Goal: Complete application form: Complete application form

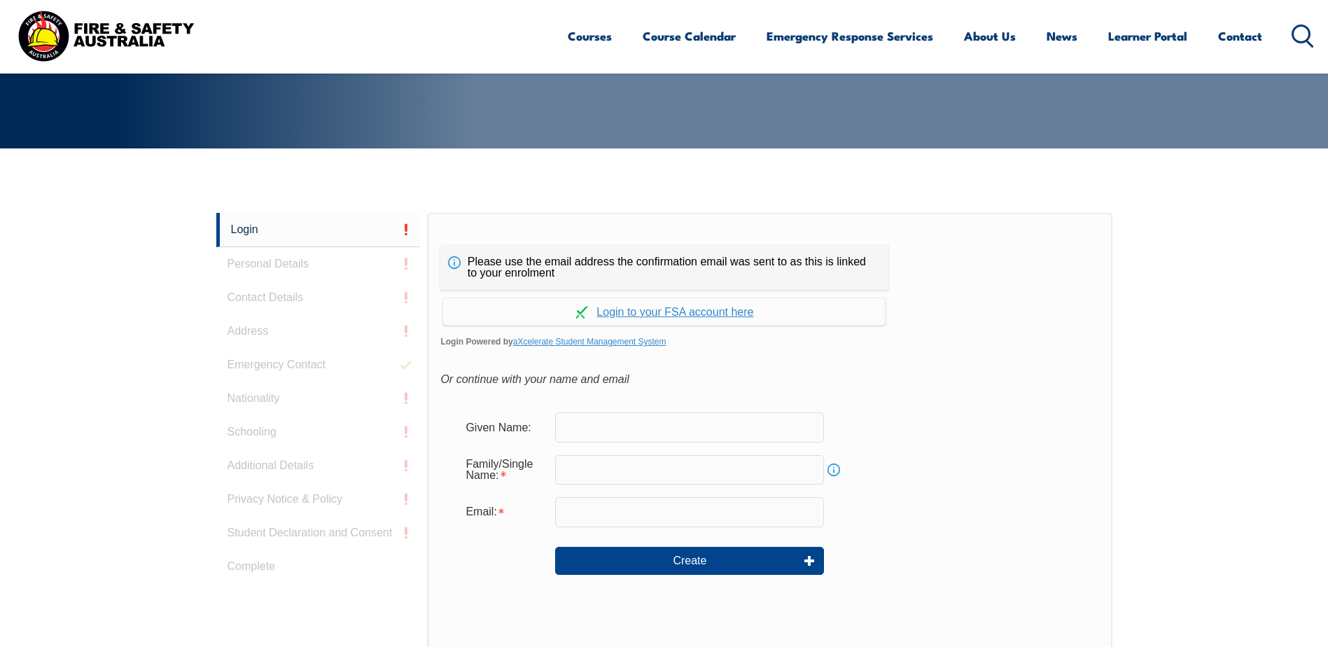
scroll to position [373, 0]
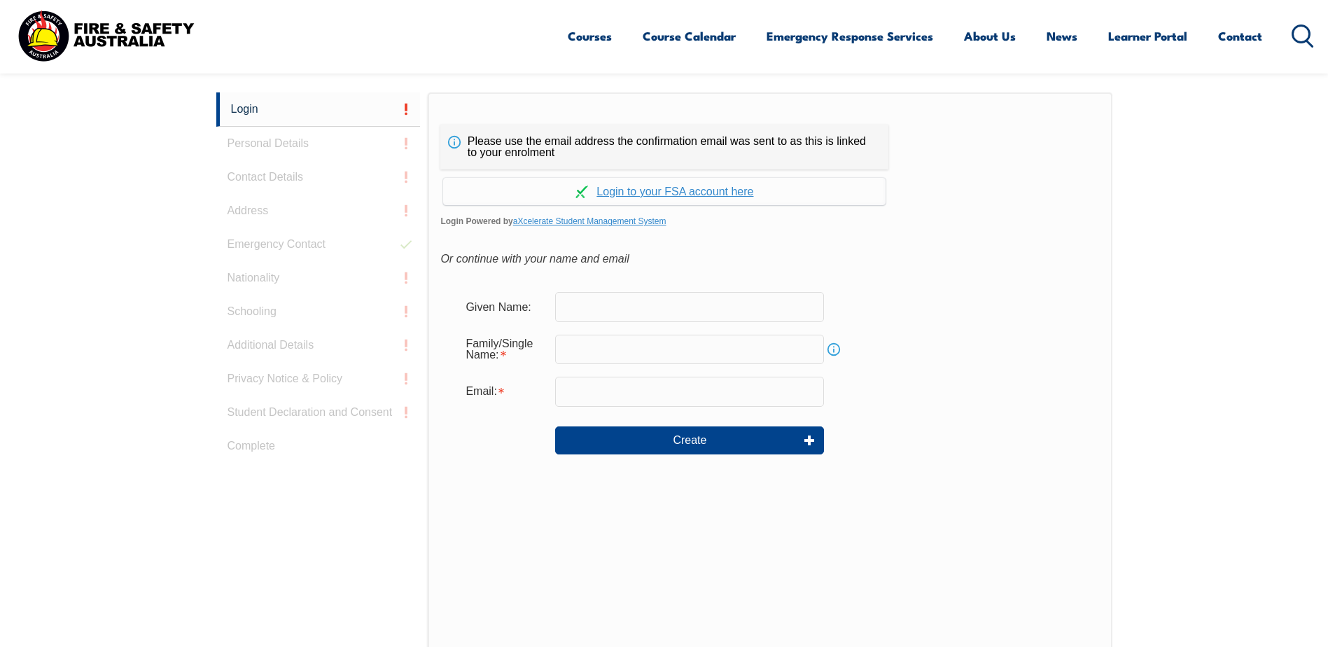
click at [661, 318] on input "text" at bounding box center [689, 306] width 269 height 29
type input "Kawaljeet"
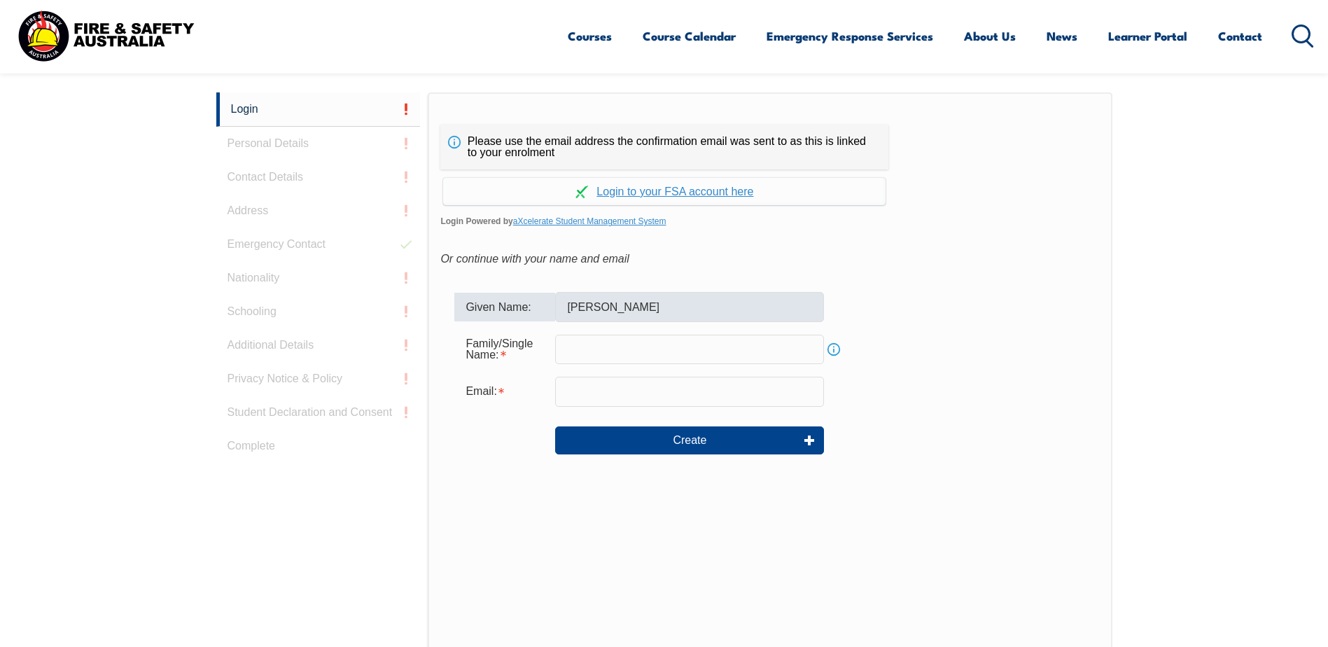
type input "[PERSON_NAME]"
click at [660, 392] on input "email" at bounding box center [689, 391] width 269 height 29
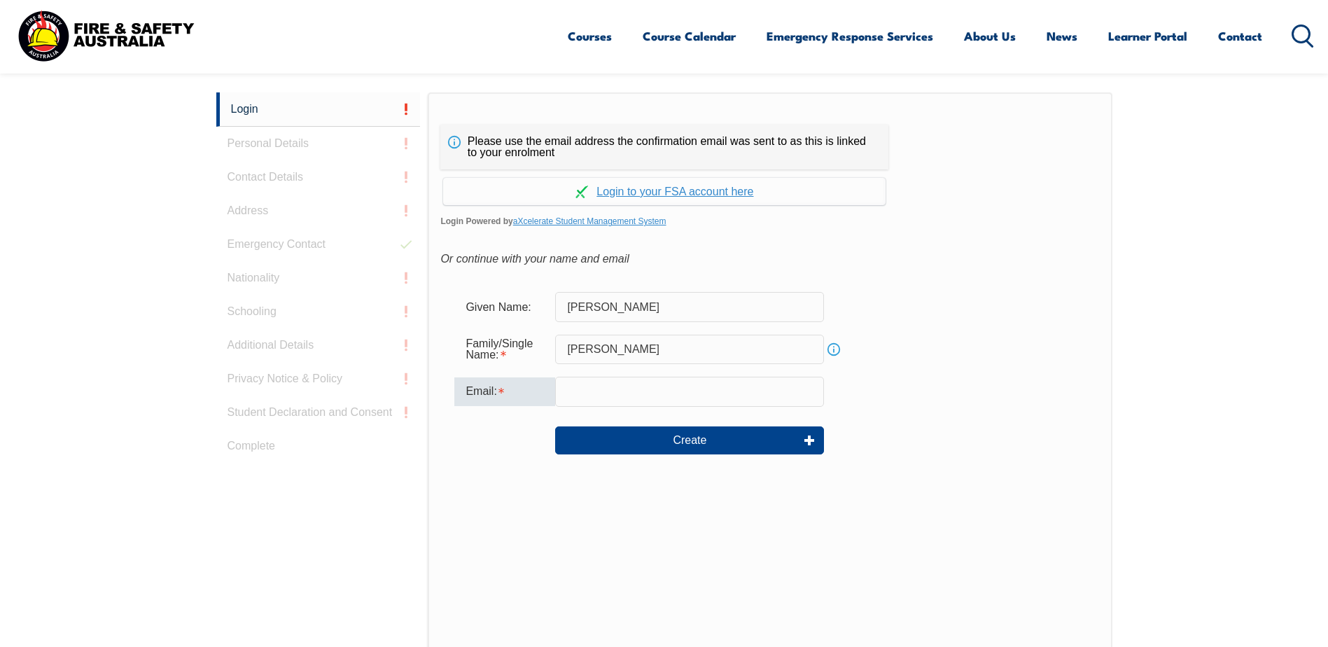
type input "kawal.singh@aldi.com.au"
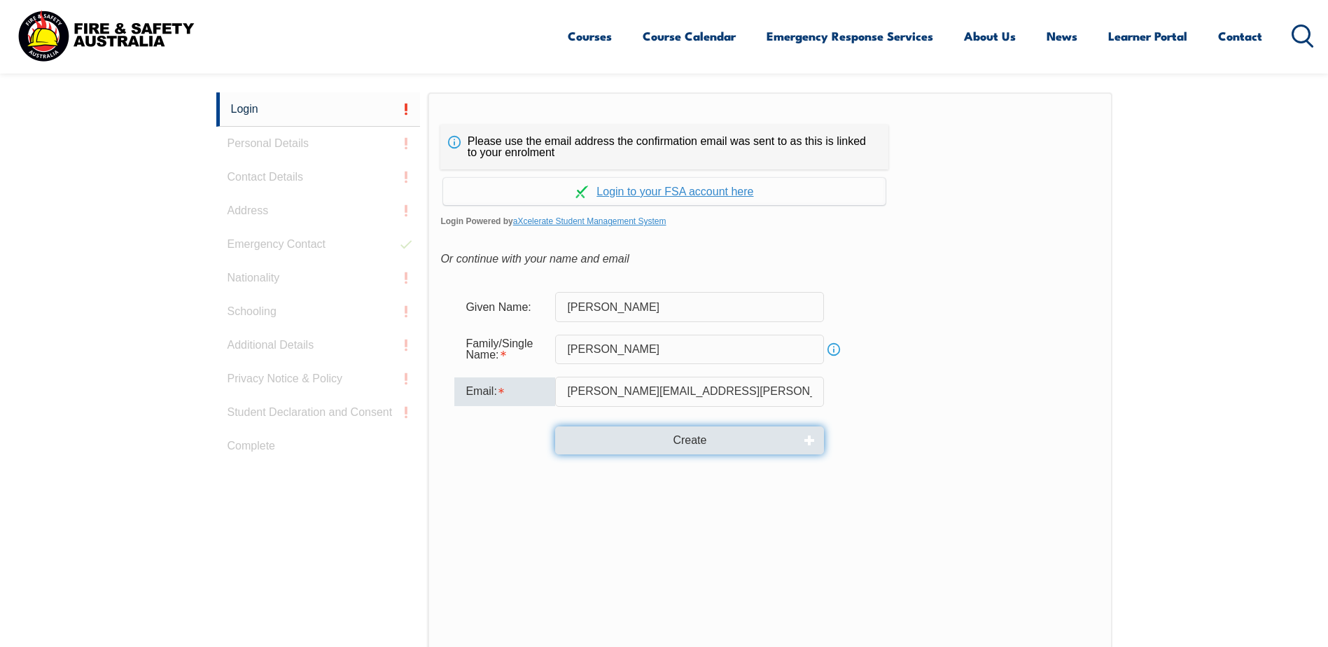
click at [685, 440] on button "Create" at bounding box center [689, 440] width 269 height 28
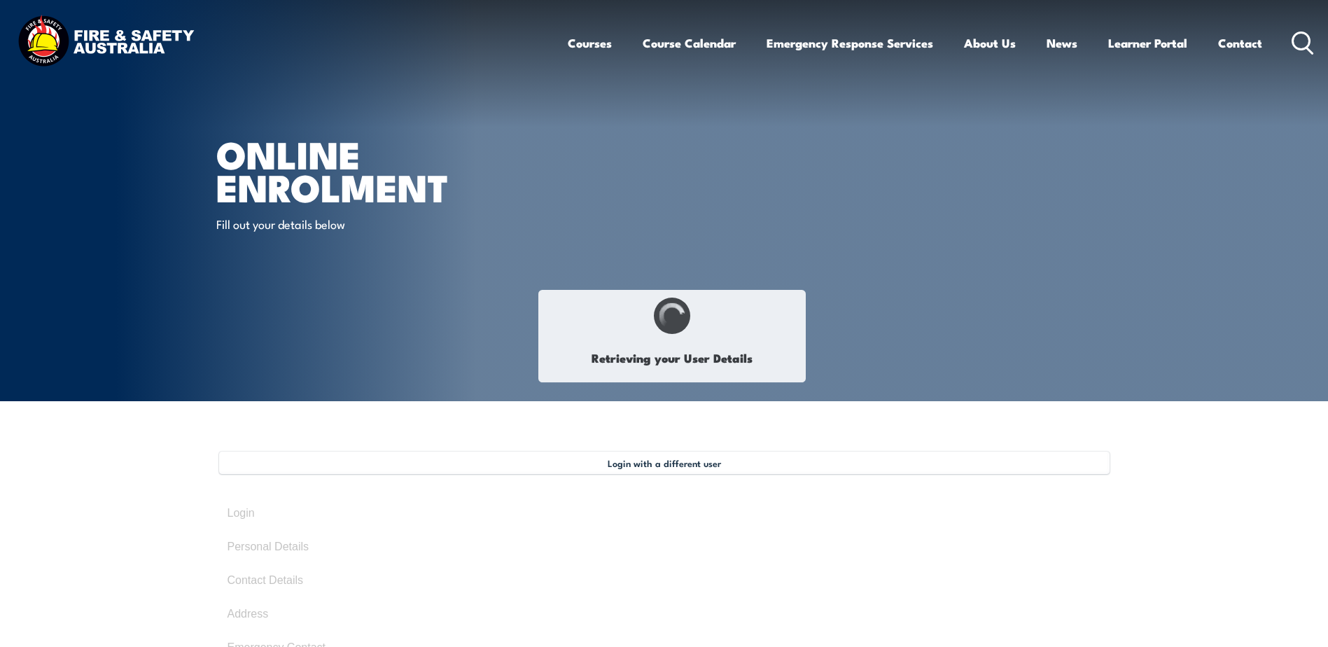
type input "[PERSON_NAME]"
type input "[DATE]"
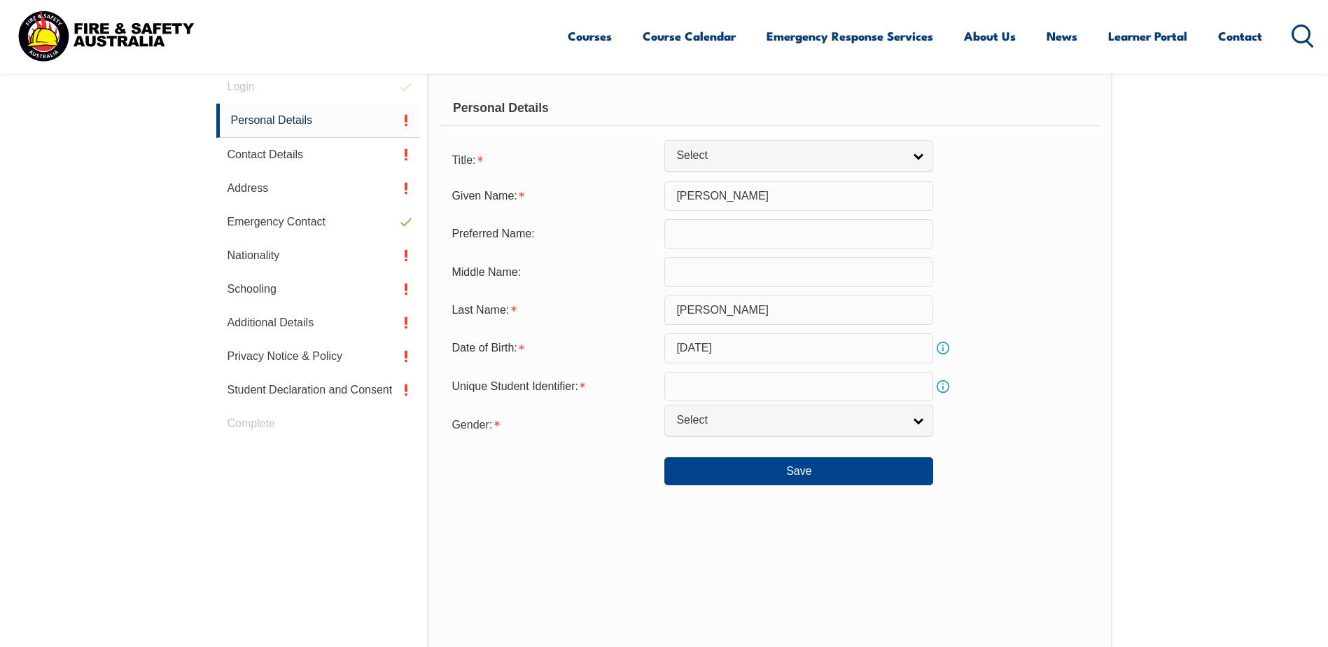
scroll to position [451, 0]
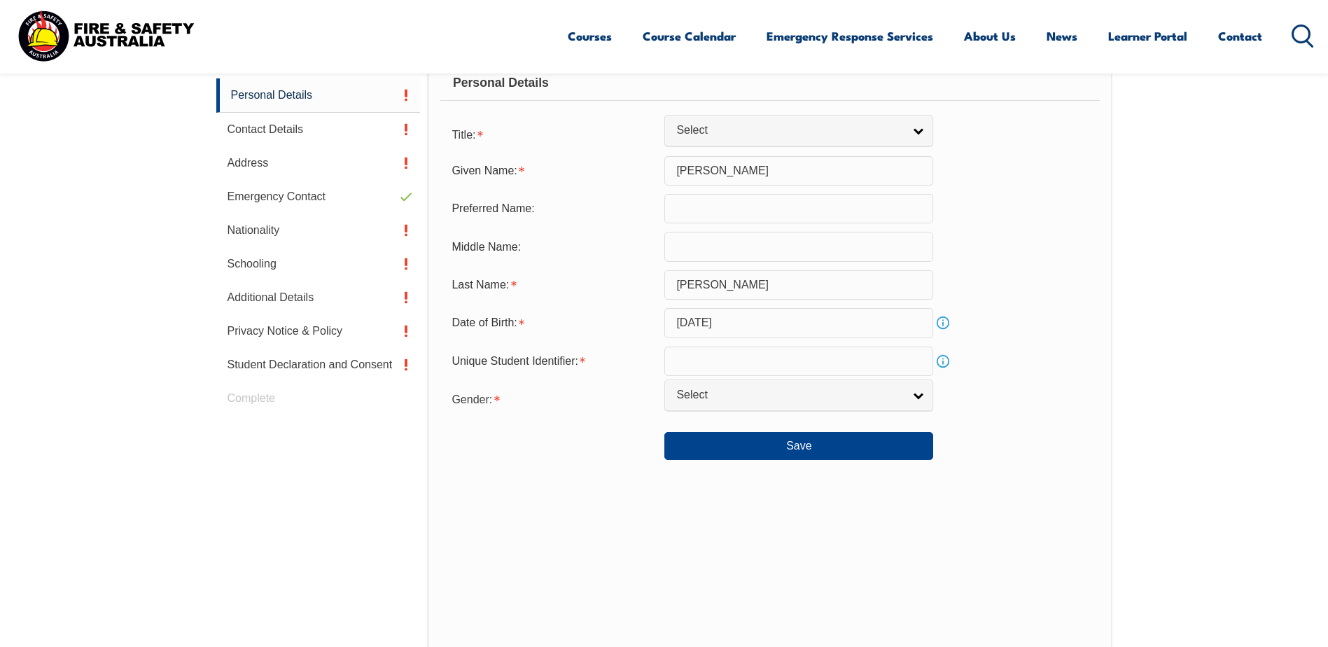
click at [712, 351] on input "text" at bounding box center [798, 360] width 269 height 29
type input "h"
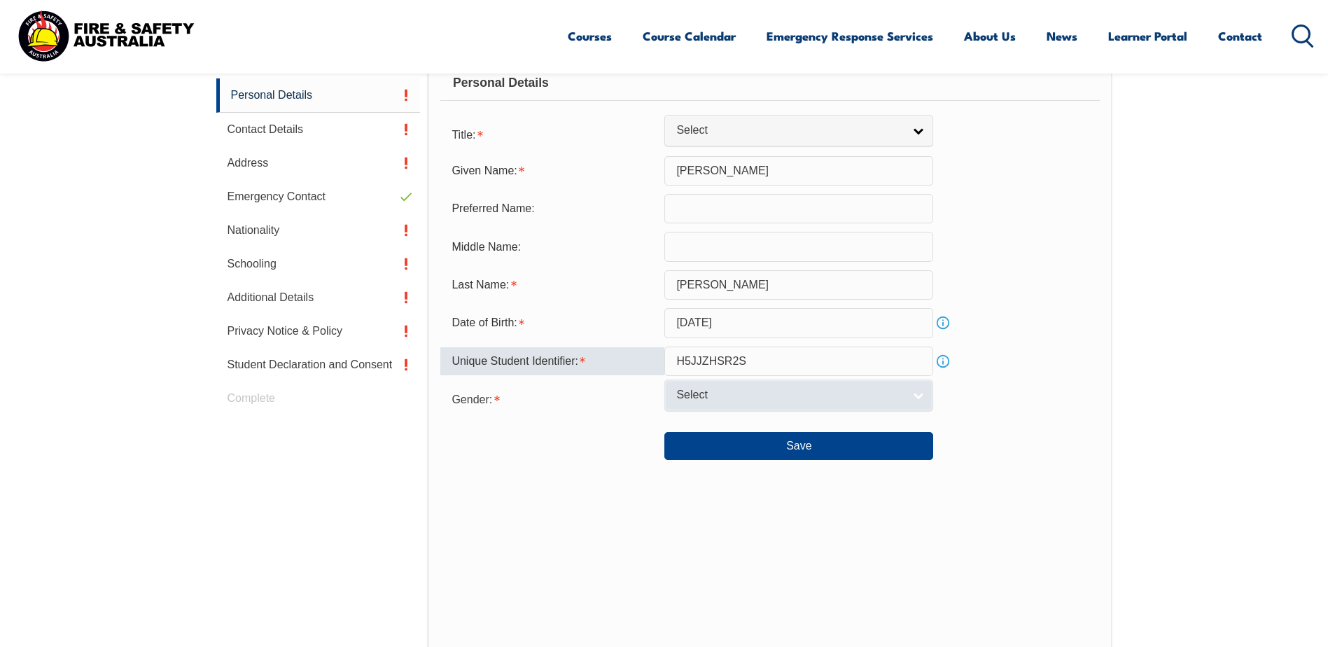
type input "H5JJZHSR2S"
click at [850, 402] on span "Select" at bounding box center [789, 395] width 227 height 15
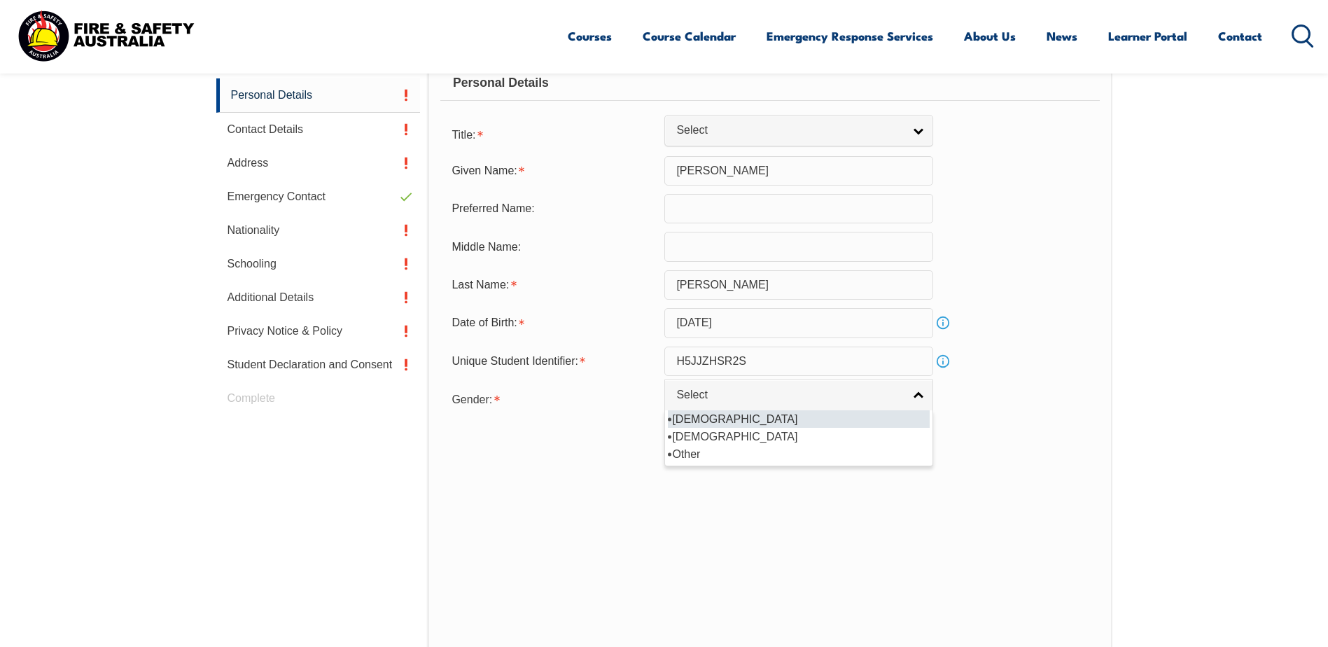
click at [759, 414] on li "[DEMOGRAPHIC_DATA]" at bounding box center [799, 418] width 262 height 17
select select "M"
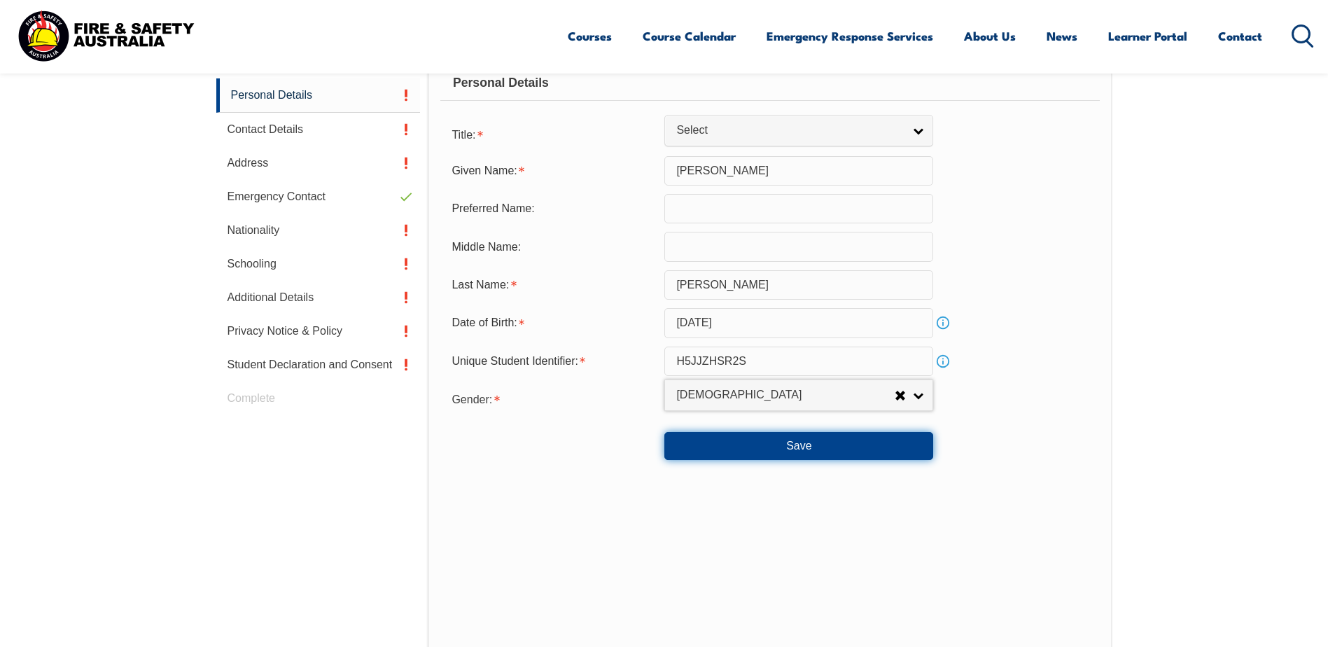
click at [783, 449] on button "Save" at bounding box center [798, 446] width 269 height 28
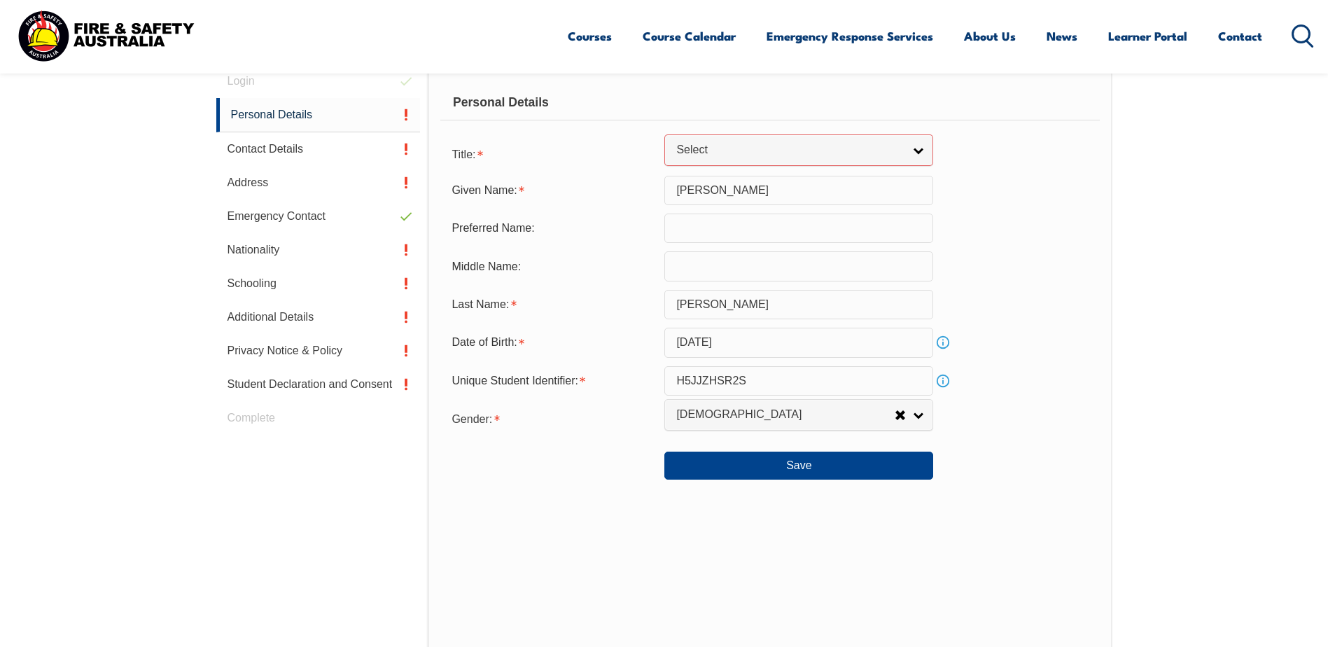
scroll to position [355, 0]
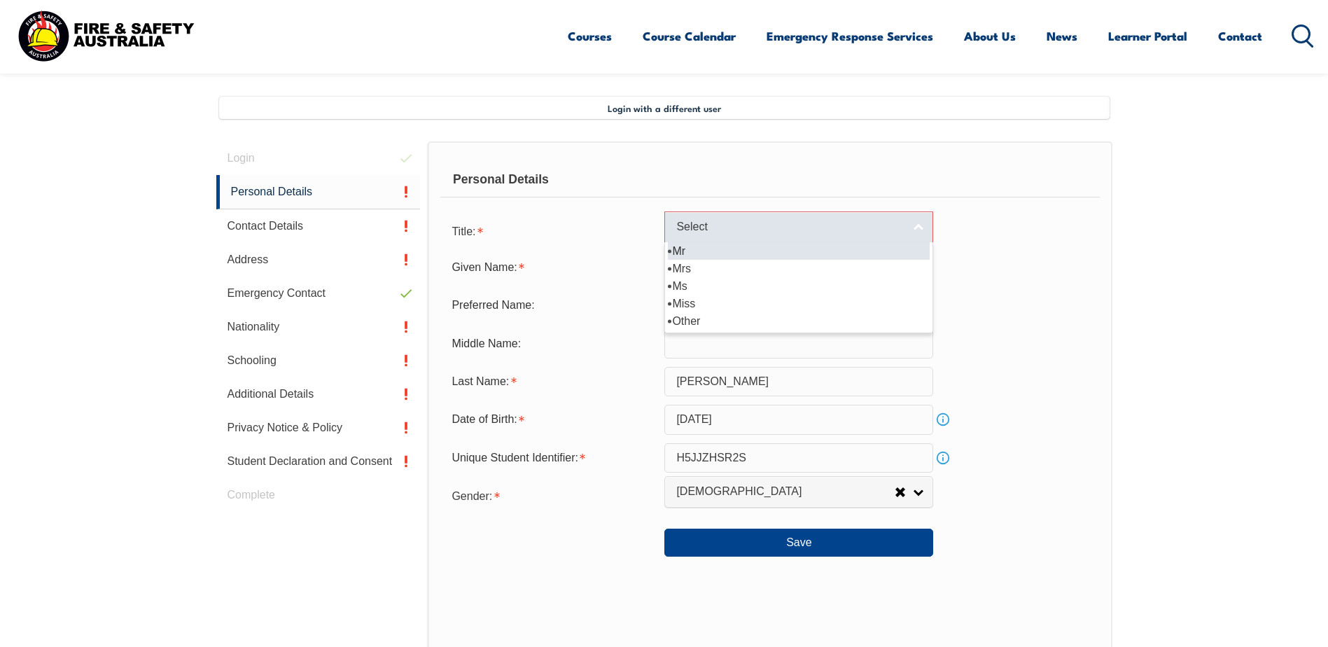
click at [897, 232] on span "Select" at bounding box center [789, 227] width 227 height 15
click at [808, 255] on li "Mr" at bounding box center [799, 250] width 262 height 17
select select "Mr"
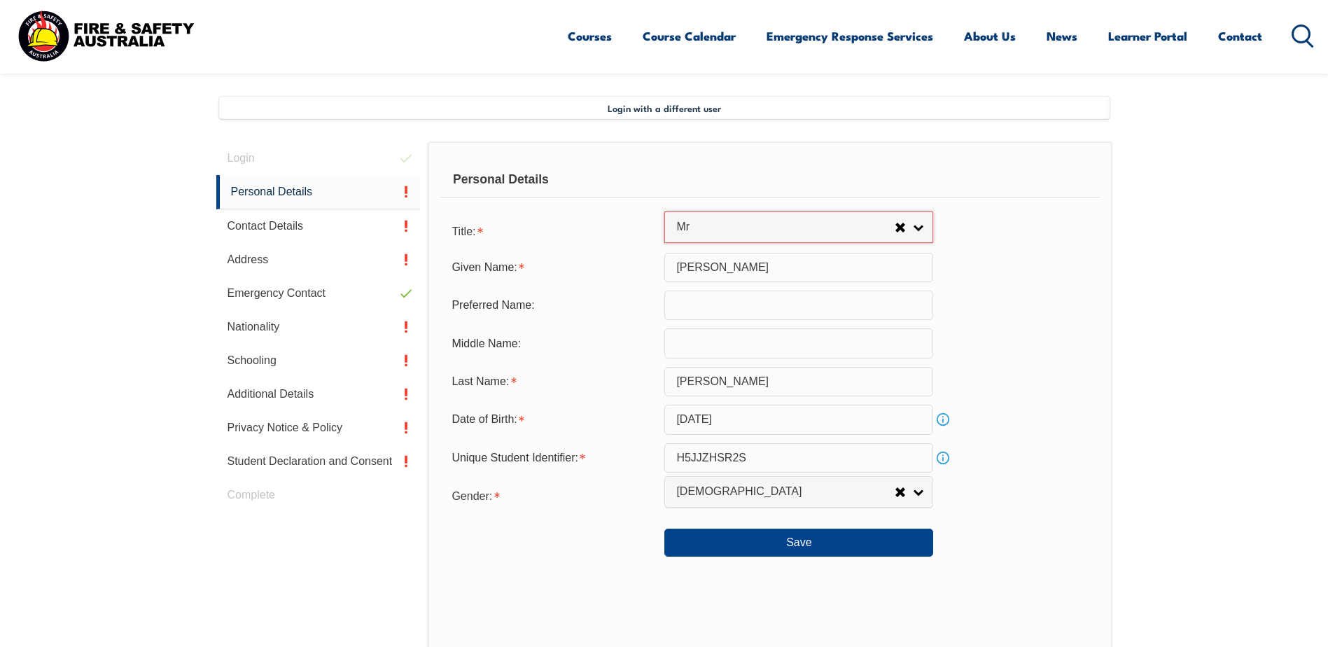
click at [804, 306] on input "text" at bounding box center [798, 304] width 269 height 29
click at [848, 543] on button "Save" at bounding box center [798, 542] width 269 height 28
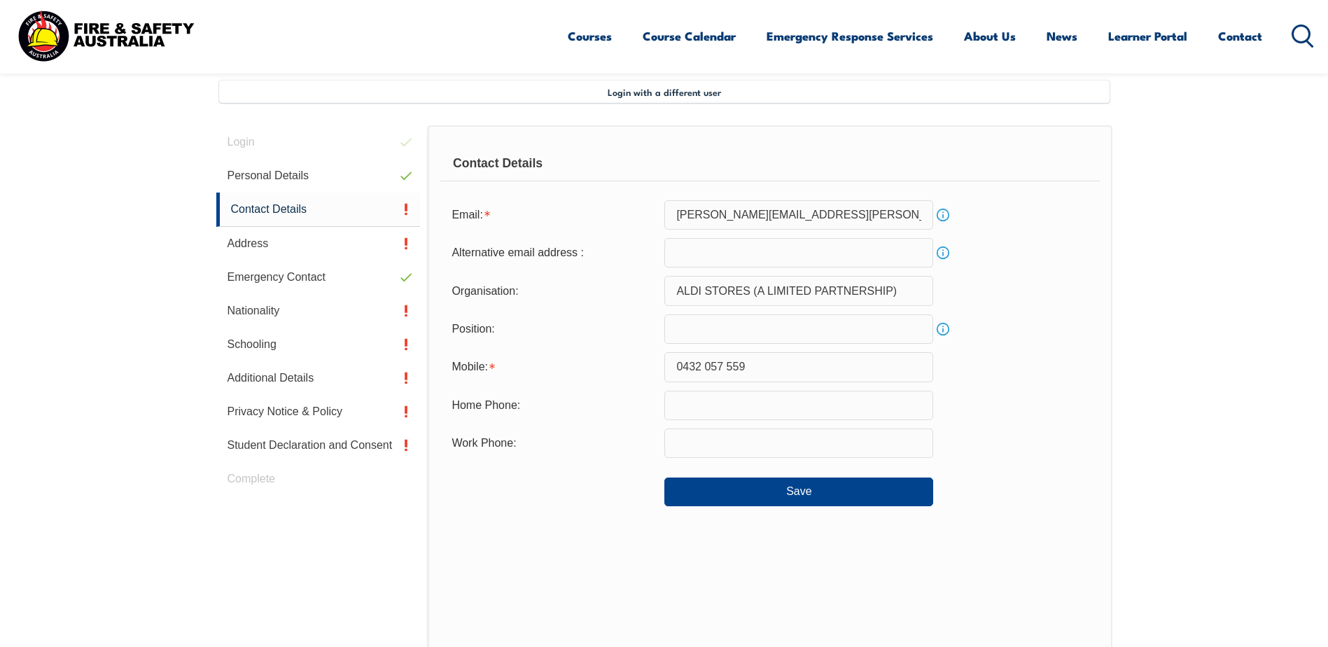
scroll to position [381, 0]
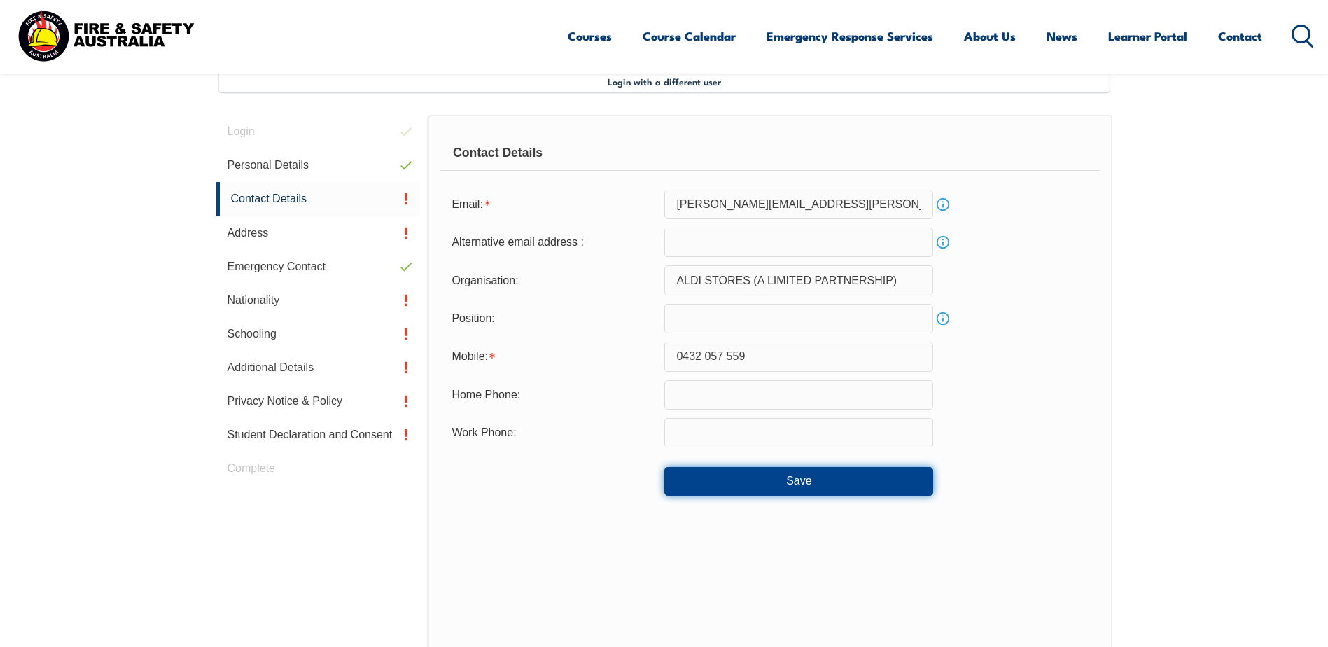
click at [827, 479] on button "Save" at bounding box center [798, 481] width 269 height 28
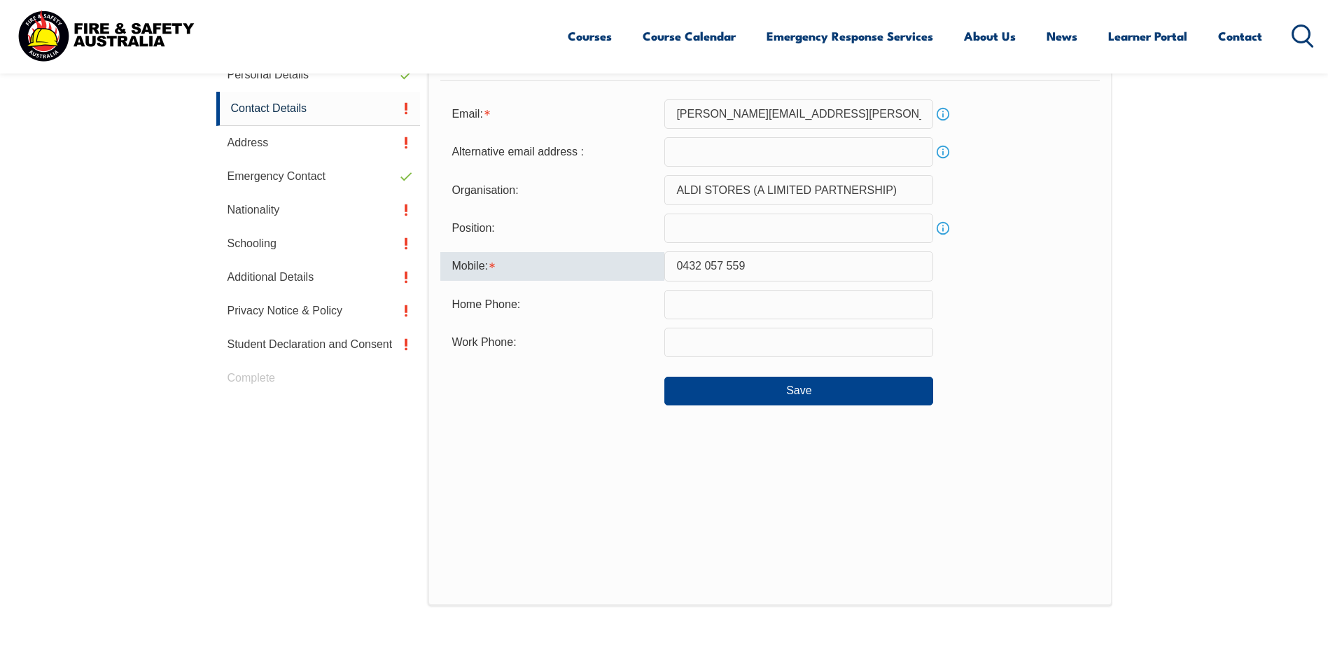
scroll to position [443, 0]
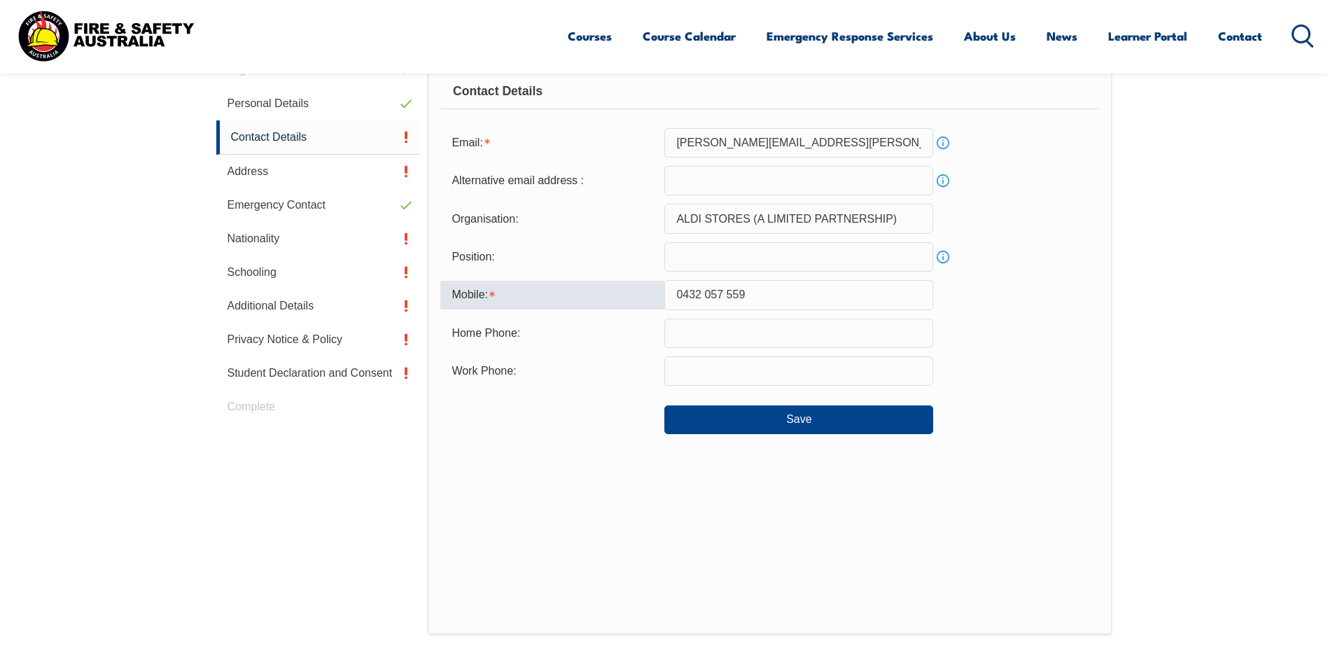
click at [703, 288] on input "0432 057 559" at bounding box center [798, 294] width 269 height 29
type input "0432057559"
click at [782, 416] on button "Save" at bounding box center [798, 419] width 269 height 28
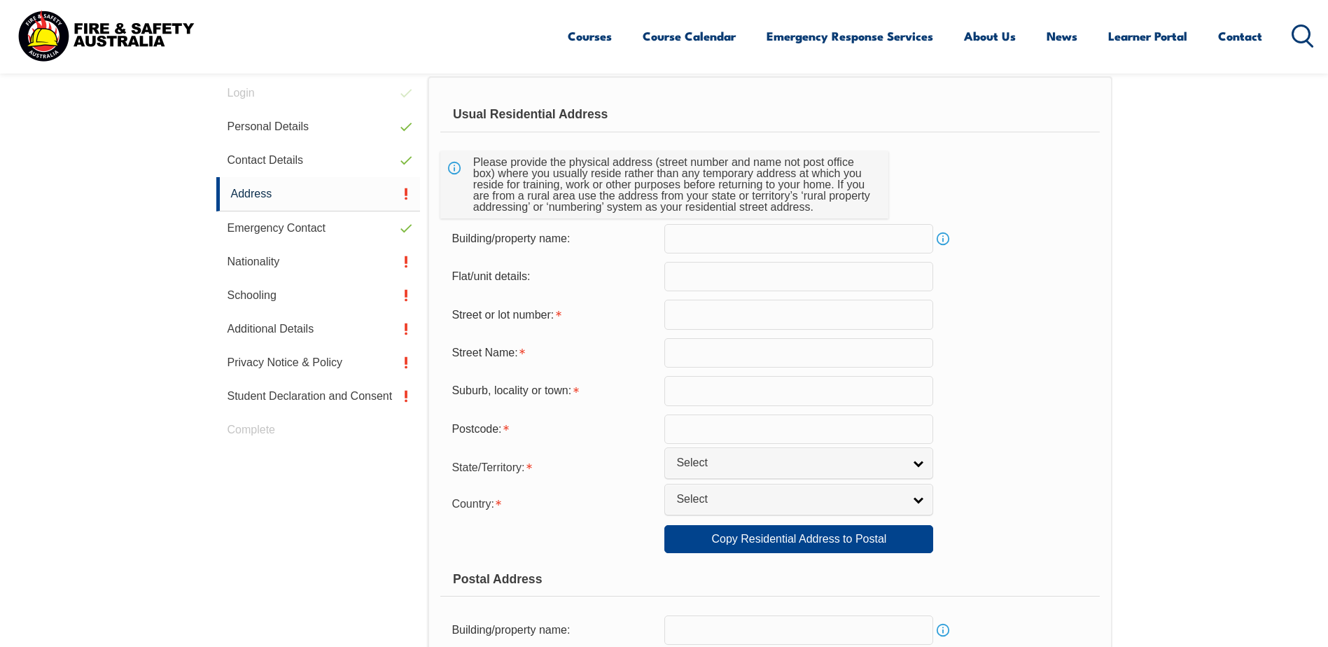
scroll to position [451, 0]
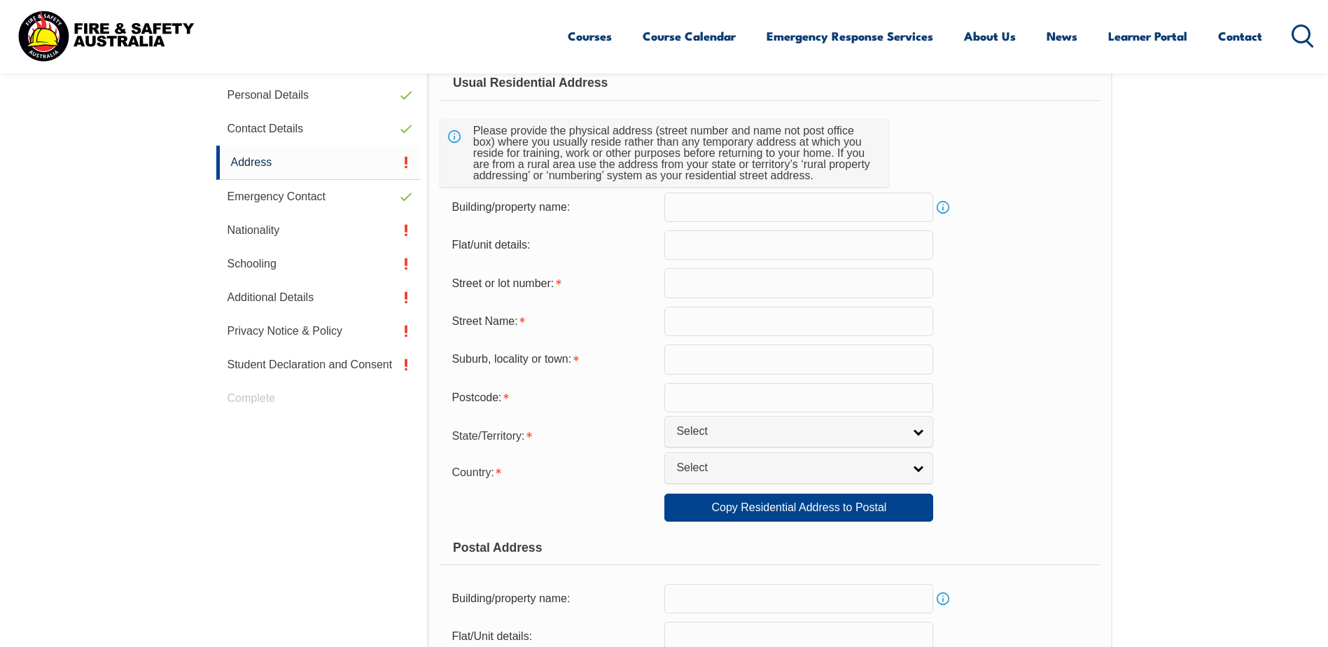
click at [825, 282] on input "text" at bounding box center [798, 282] width 269 height 29
type input "22"
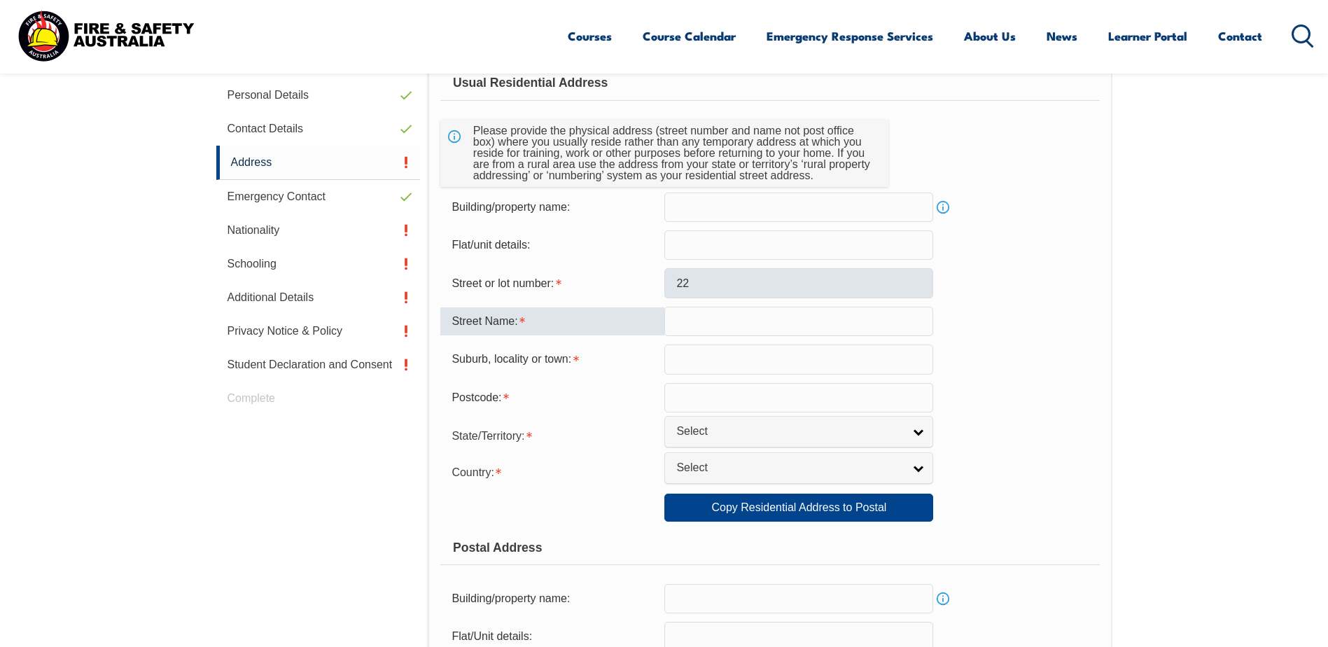
type input "c"
type input "[GEOGRAPHIC_DATA]"
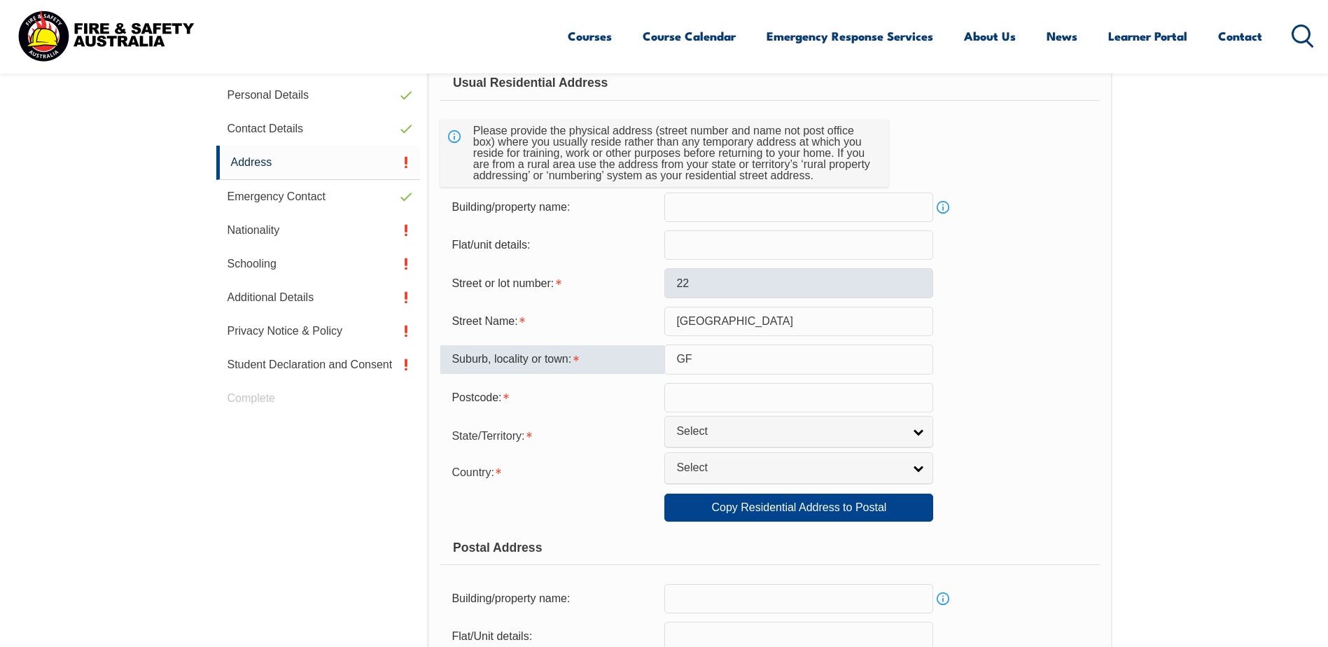
type input "G"
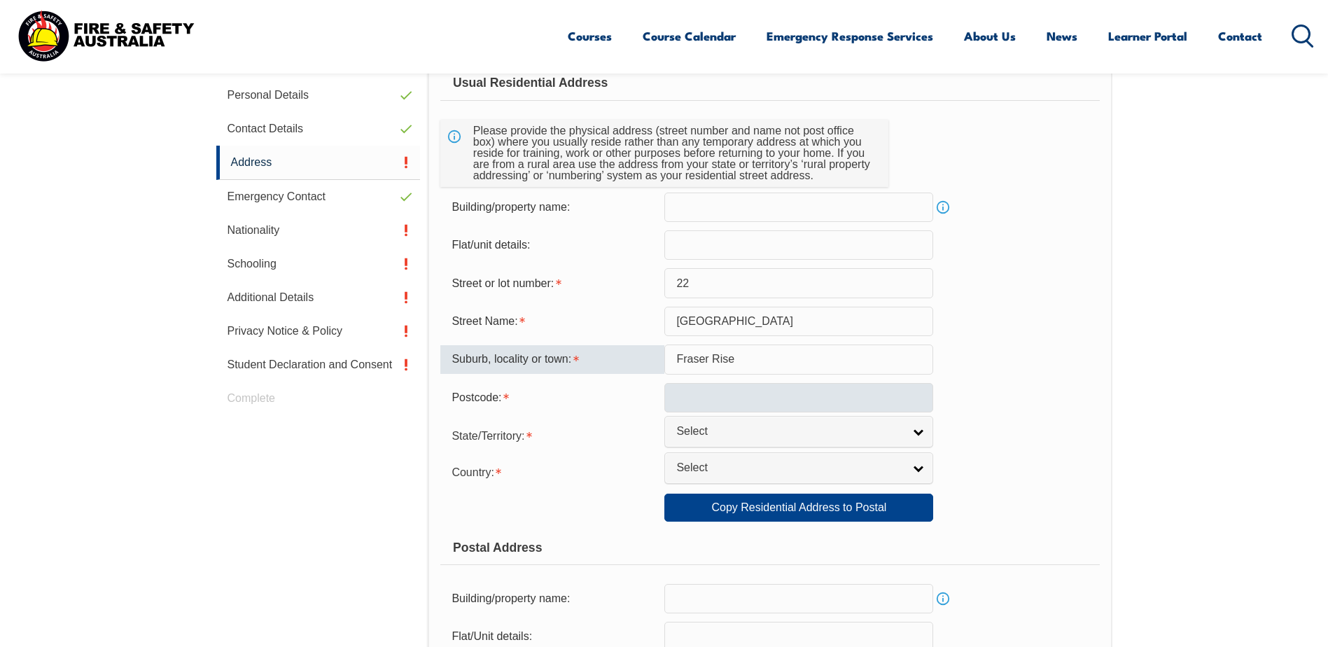
type input "Fraser Rise"
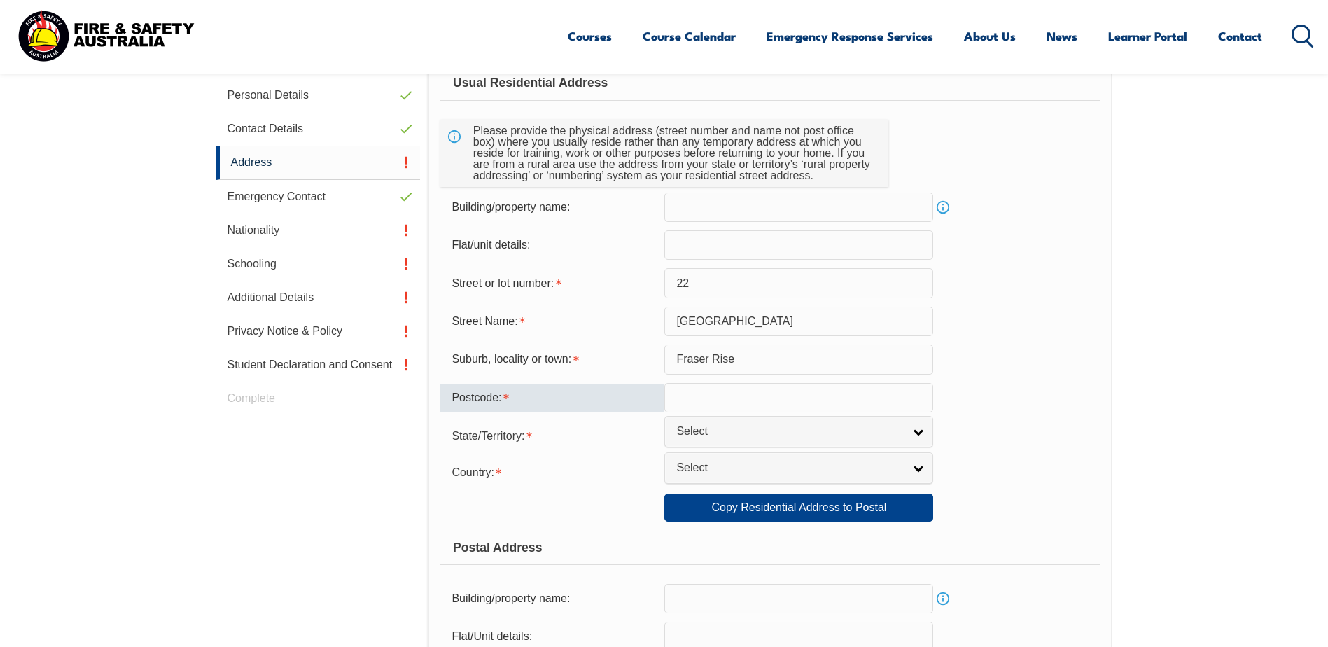
click at [811, 393] on input "text" at bounding box center [798, 397] width 269 height 29
type input "3336"
click at [813, 417] on link "Select" at bounding box center [798, 431] width 269 height 31
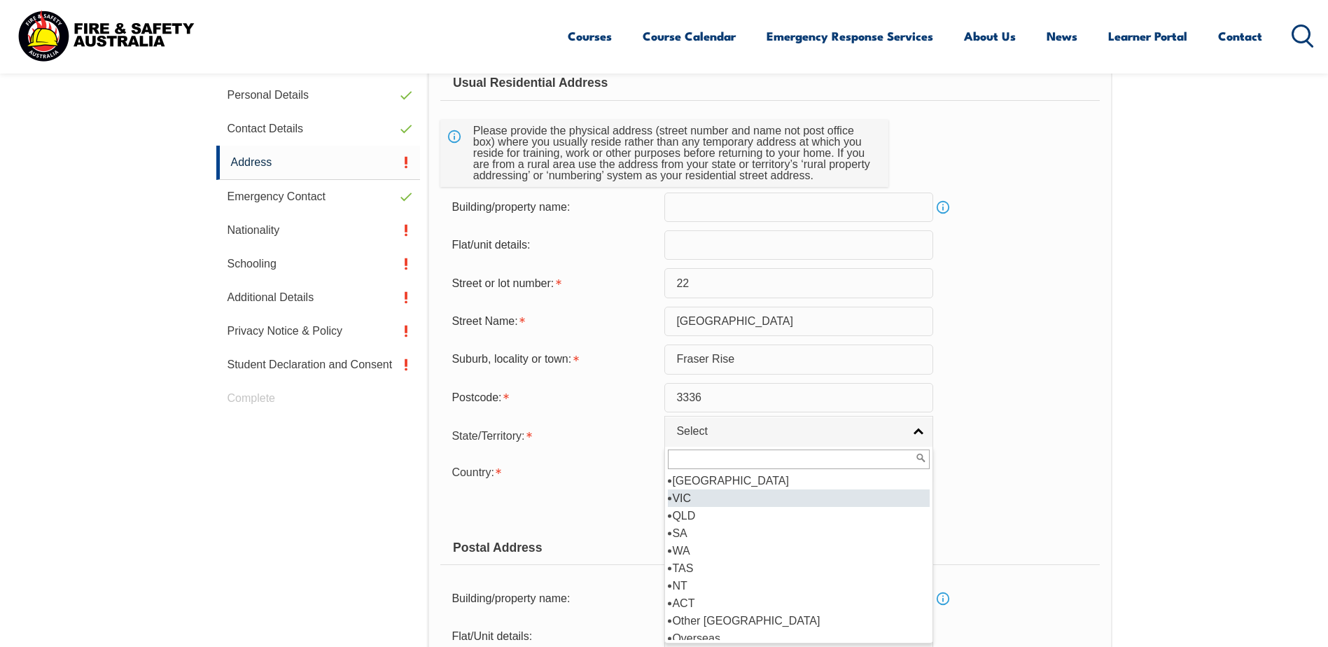
click at [794, 492] on li "VIC" at bounding box center [799, 497] width 262 height 17
select select "VIC"
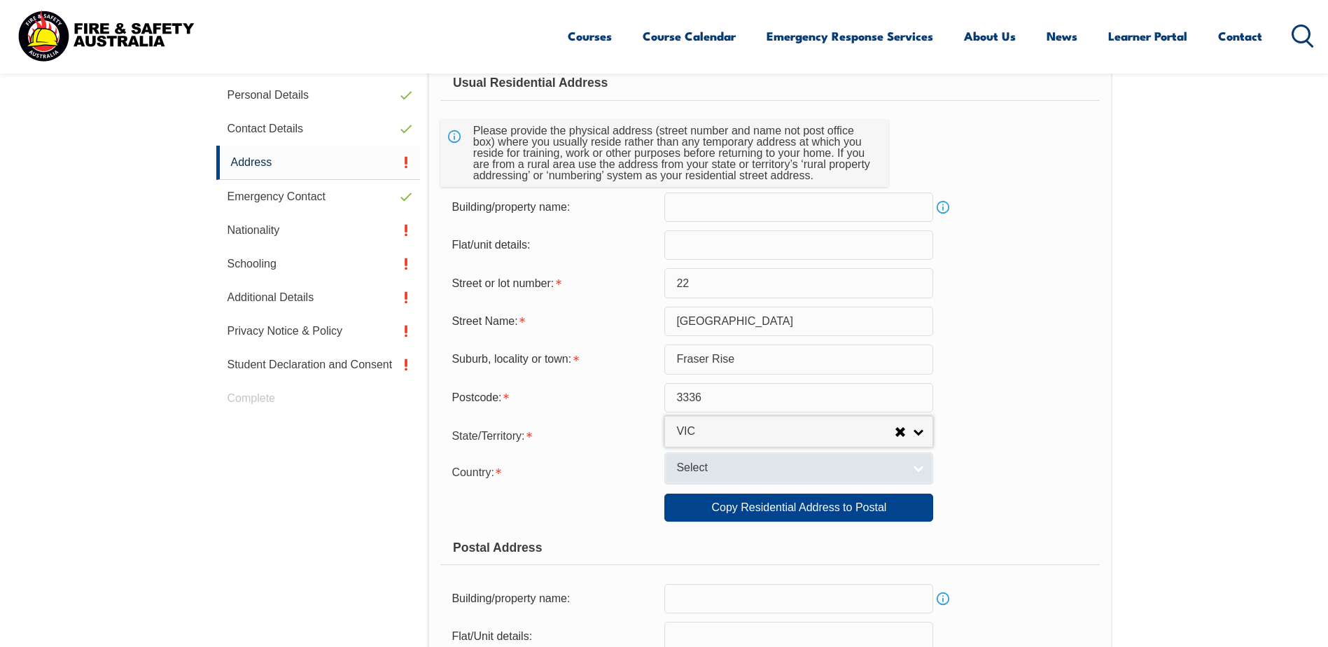
click at [798, 477] on link "Select" at bounding box center [798, 467] width 269 height 31
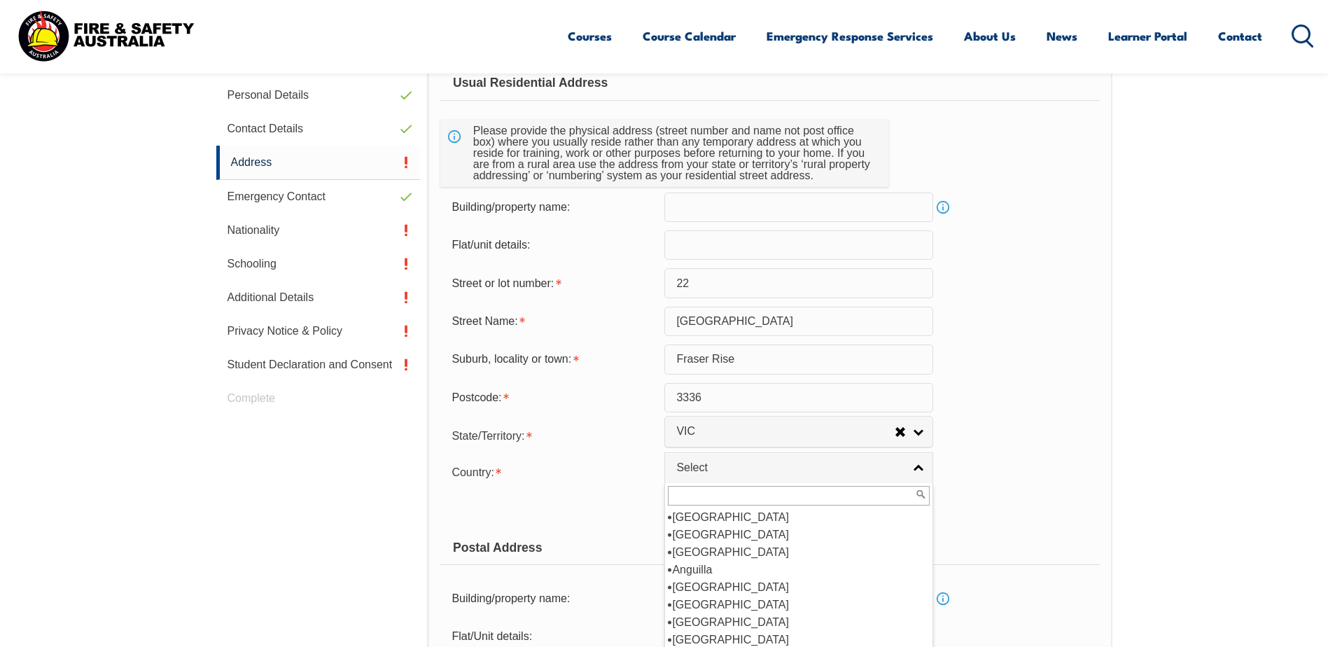
scroll to position [210, 0]
click at [767, 533] on li "[GEOGRAPHIC_DATA]" at bounding box center [799, 534] width 262 height 17
select select "1101"
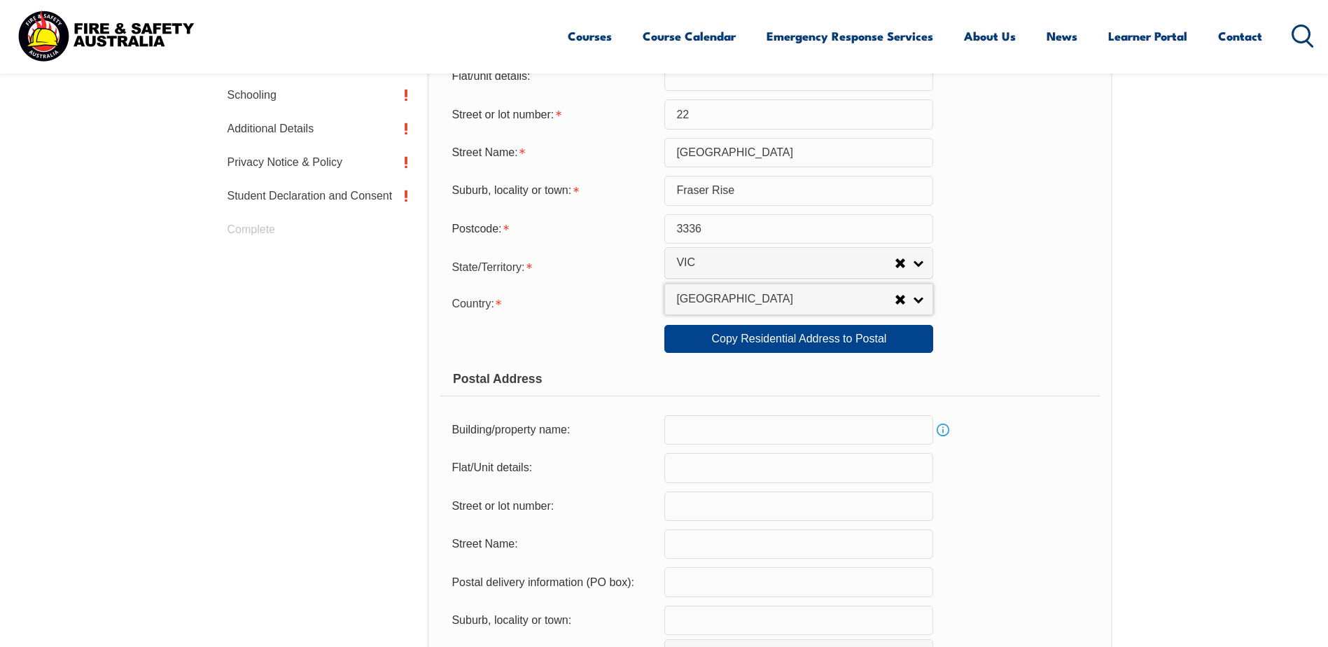
scroll to position [661, 0]
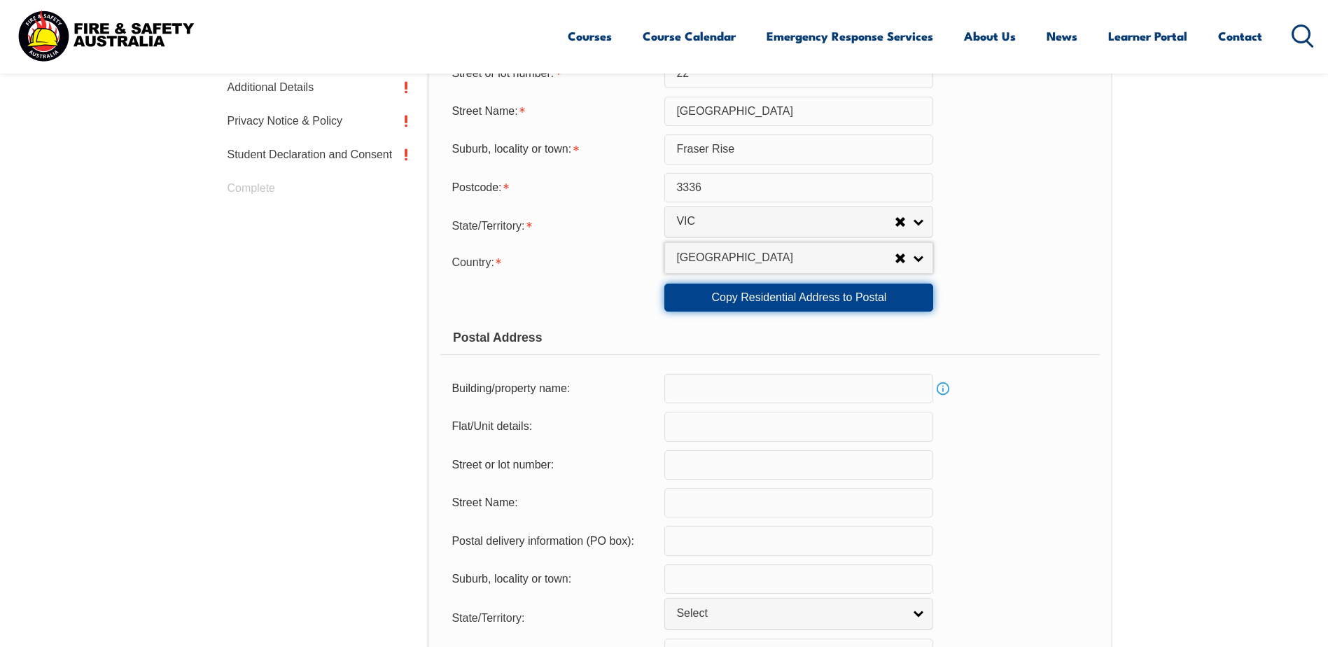
click at [807, 303] on link "Copy Residential Address to Postal" at bounding box center [798, 297] width 269 height 28
type input "22"
type input "[GEOGRAPHIC_DATA]"
type input "Fraser Rise"
select select "VIC"
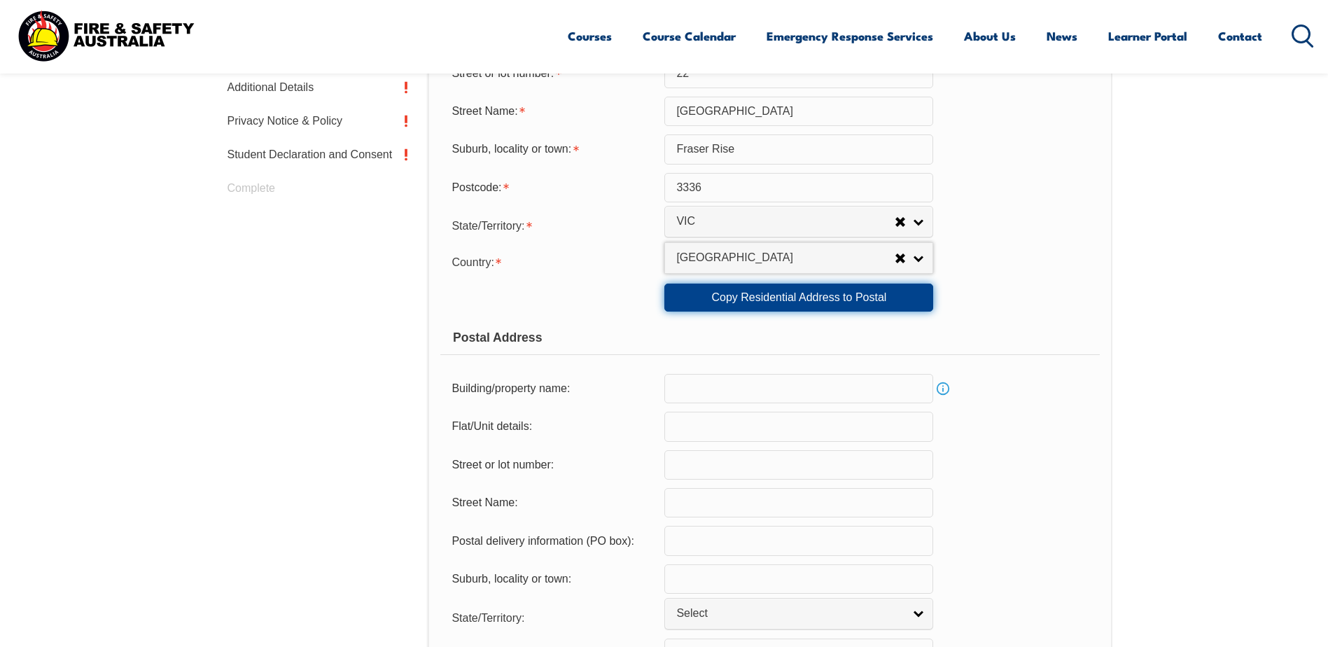
type input "3336"
select select "1101"
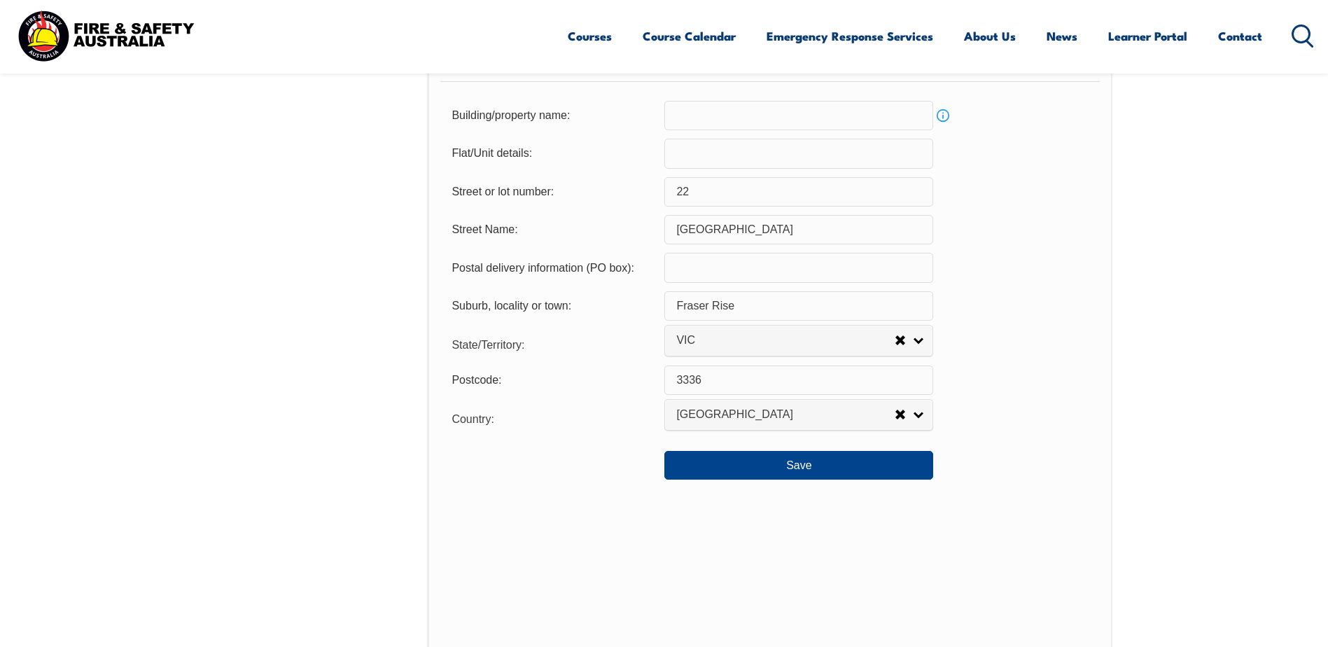
scroll to position [1011, 0]
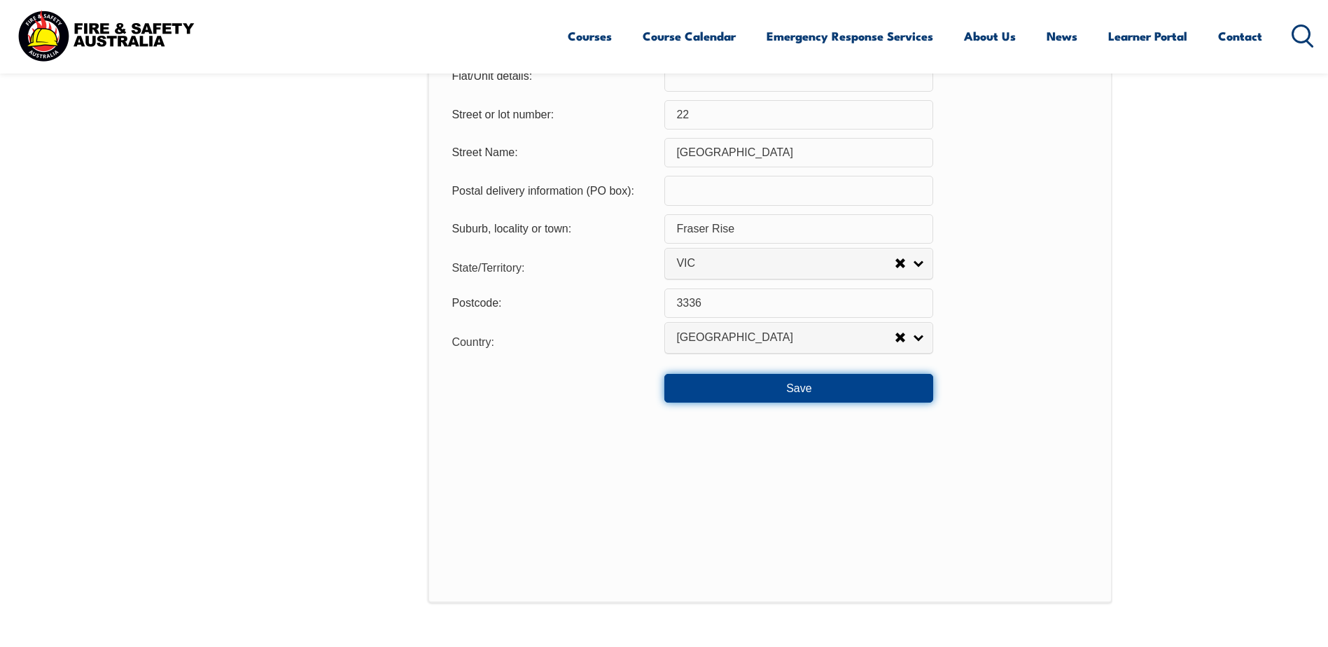
click at [835, 388] on button "Save" at bounding box center [798, 388] width 269 height 28
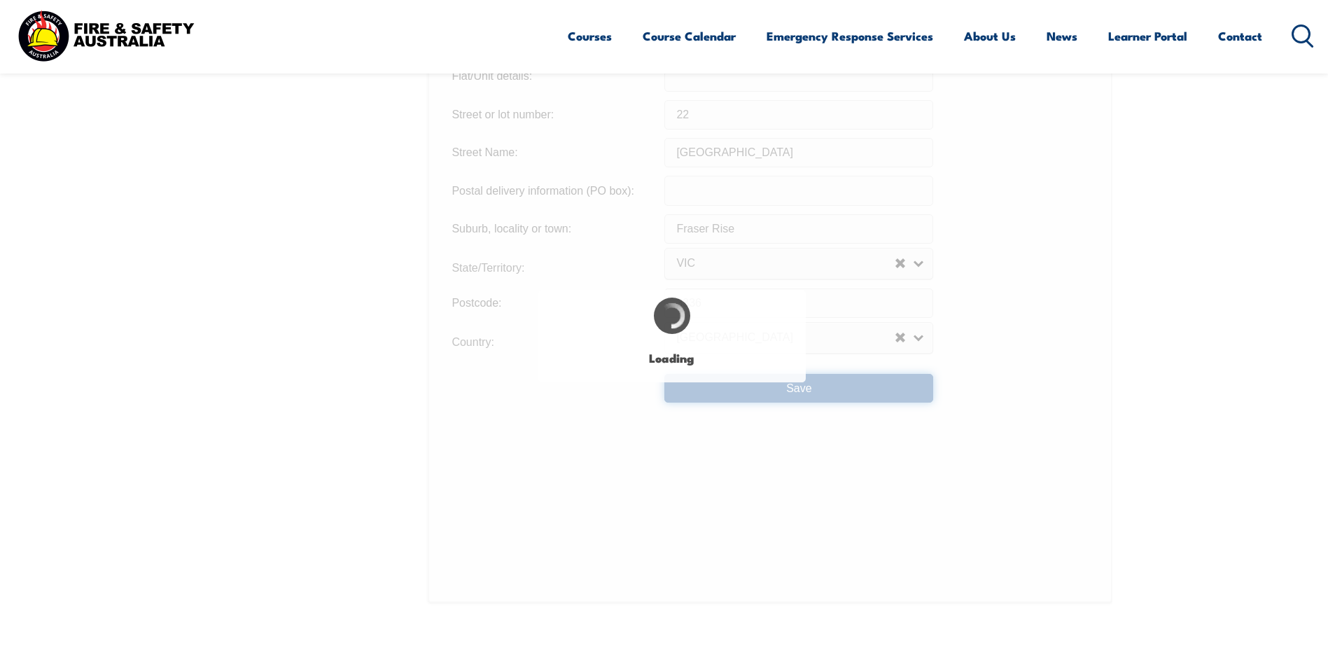
type input "22"
type input "Fraser Rise"
type input "22"
type input "Fraser Rise"
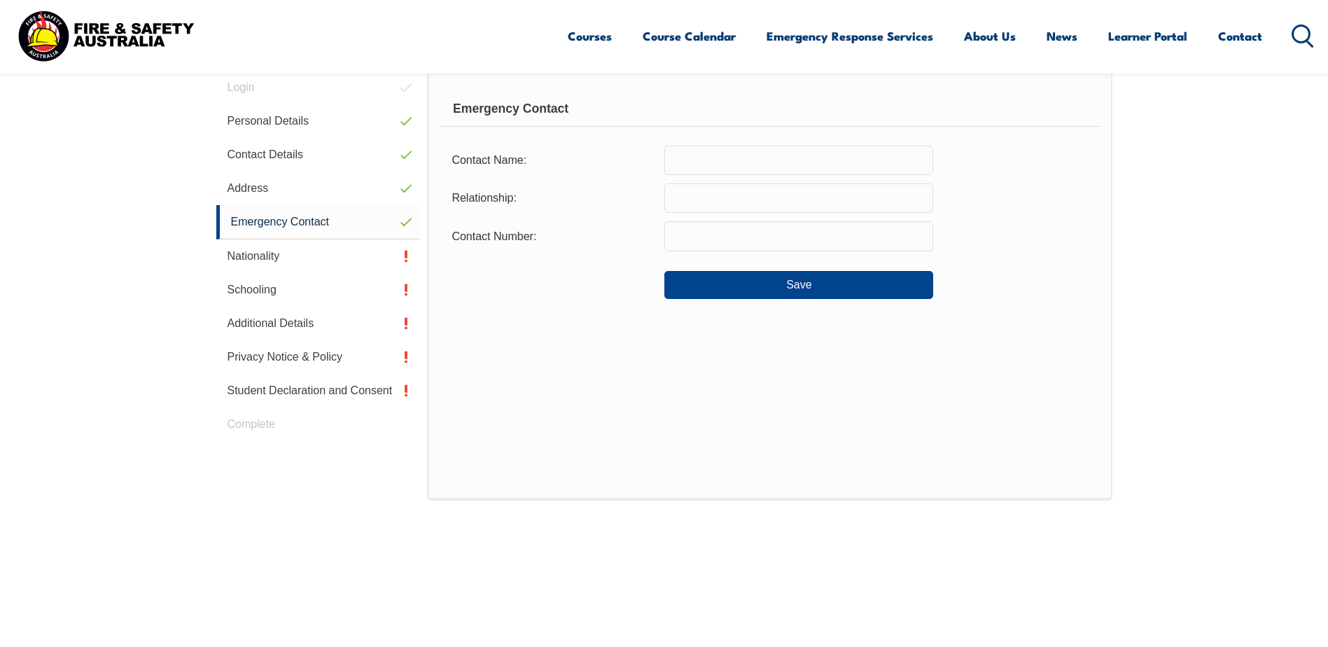
scroll to position [451, 0]
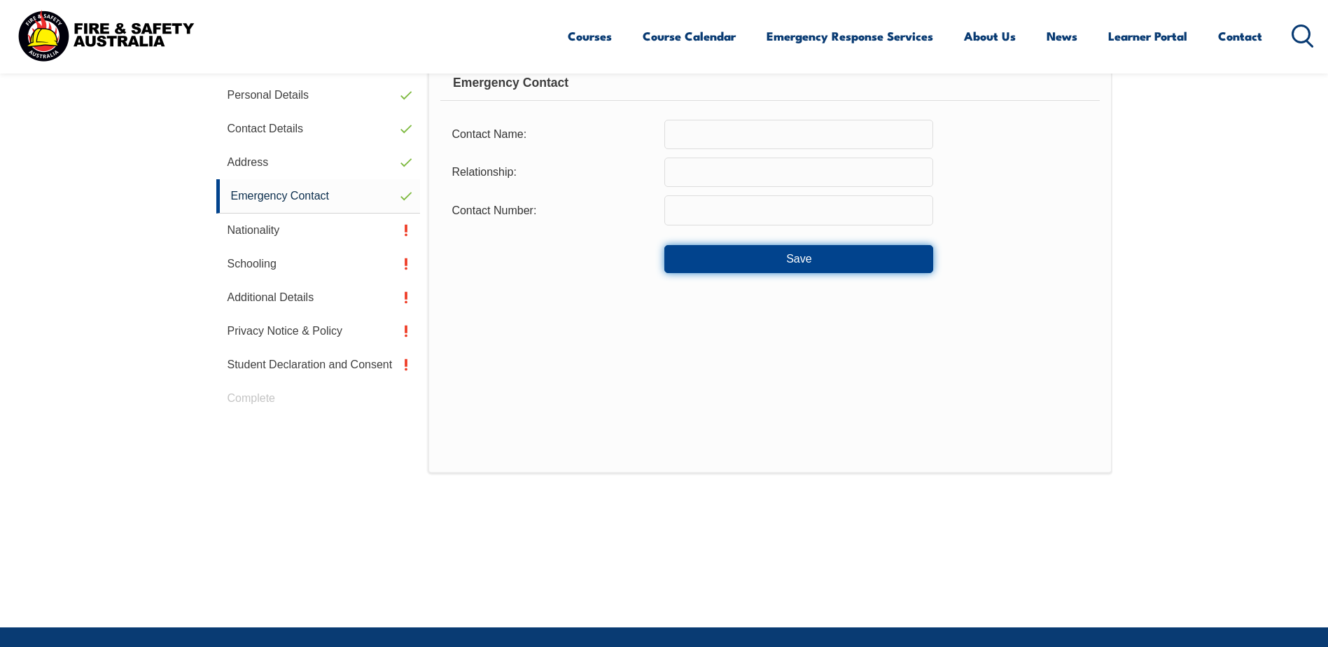
drag, startPoint x: 809, startPoint y: 261, endPoint x: 820, endPoint y: 262, distance: 11.3
click at [809, 261] on button "Save" at bounding box center [798, 259] width 269 height 28
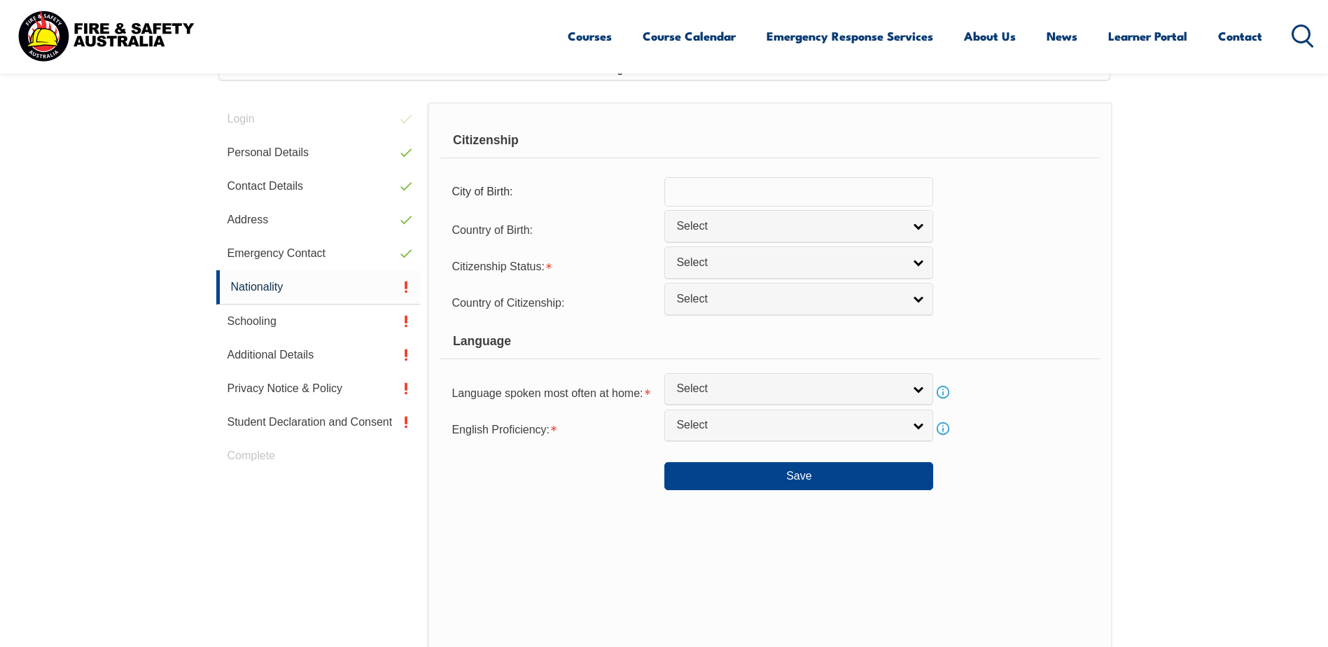
scroll to position [381, 0]
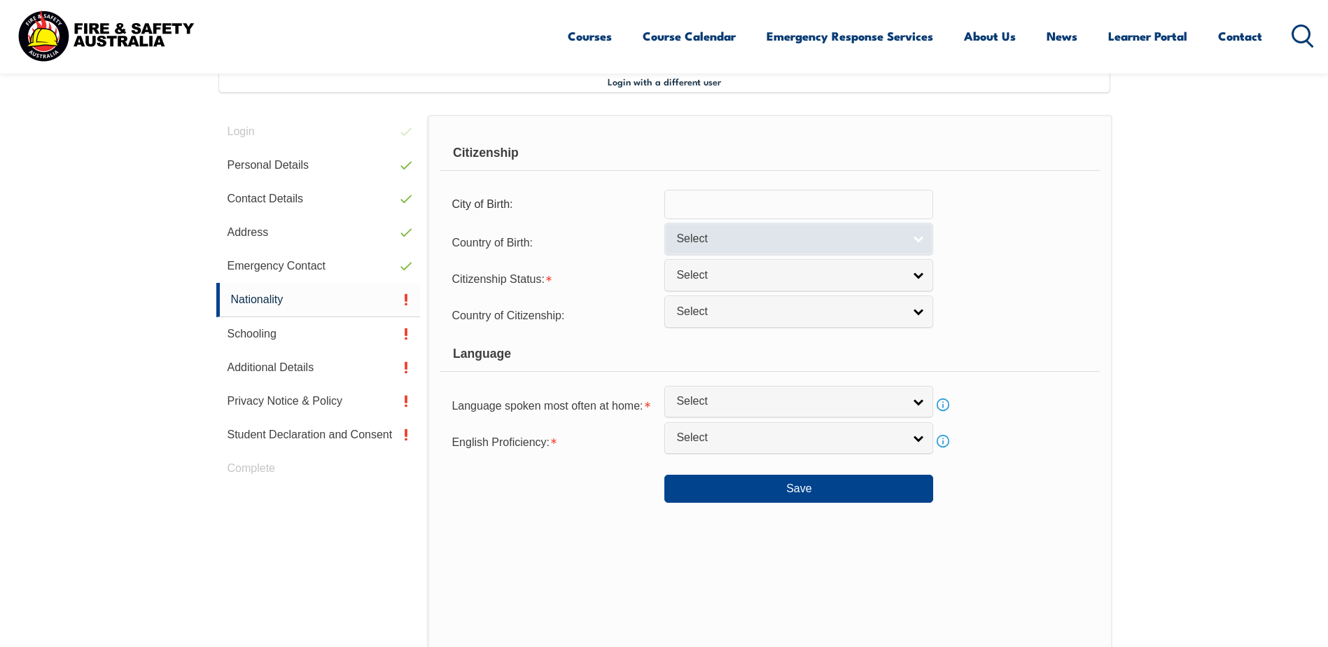
click at [907, 240] on link "Select" at bounding box center [798, 238] width 269 height 31
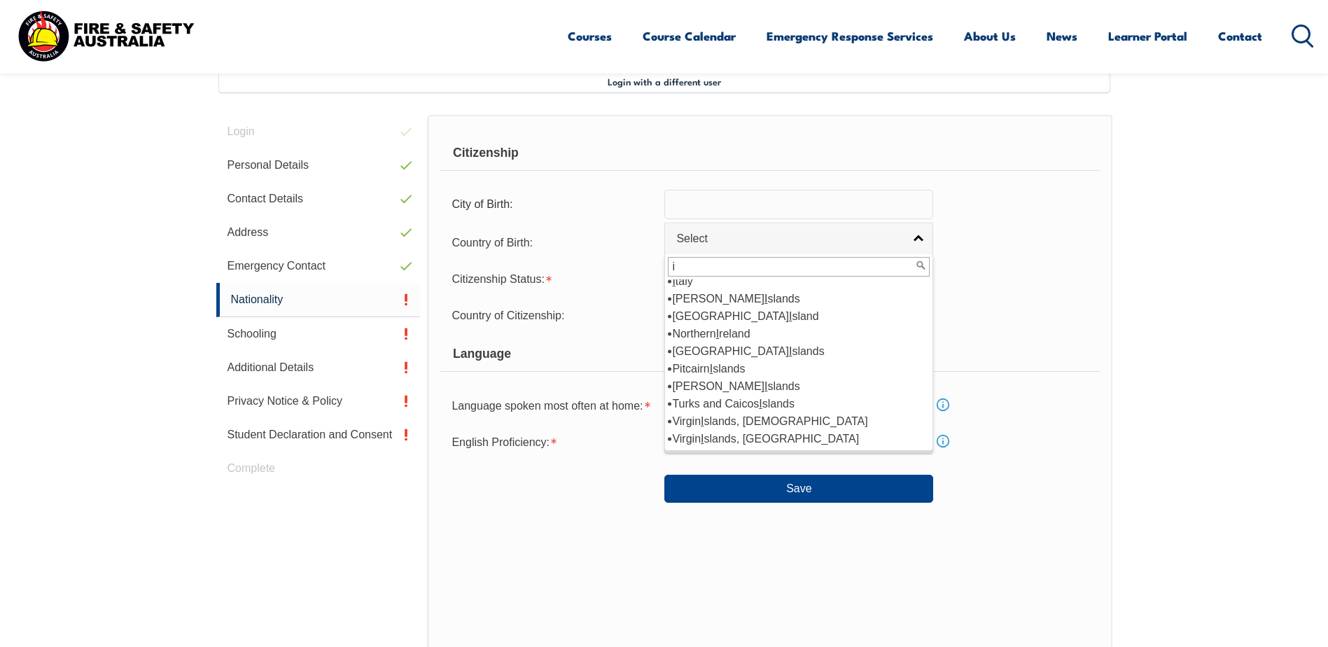
scroll to position [0, 0]
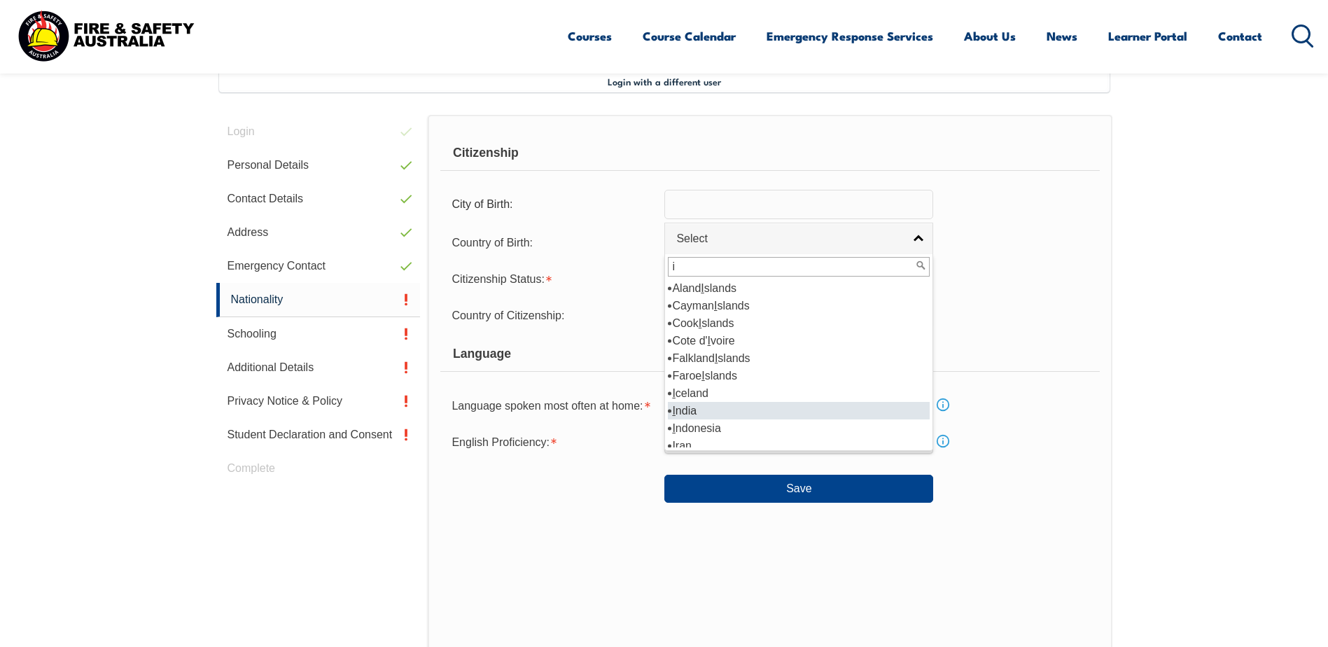
type input "i"
click at [822, 409] on li "I ndia" at bounding box center [799, 410] width 262 height 17
select select "7103"
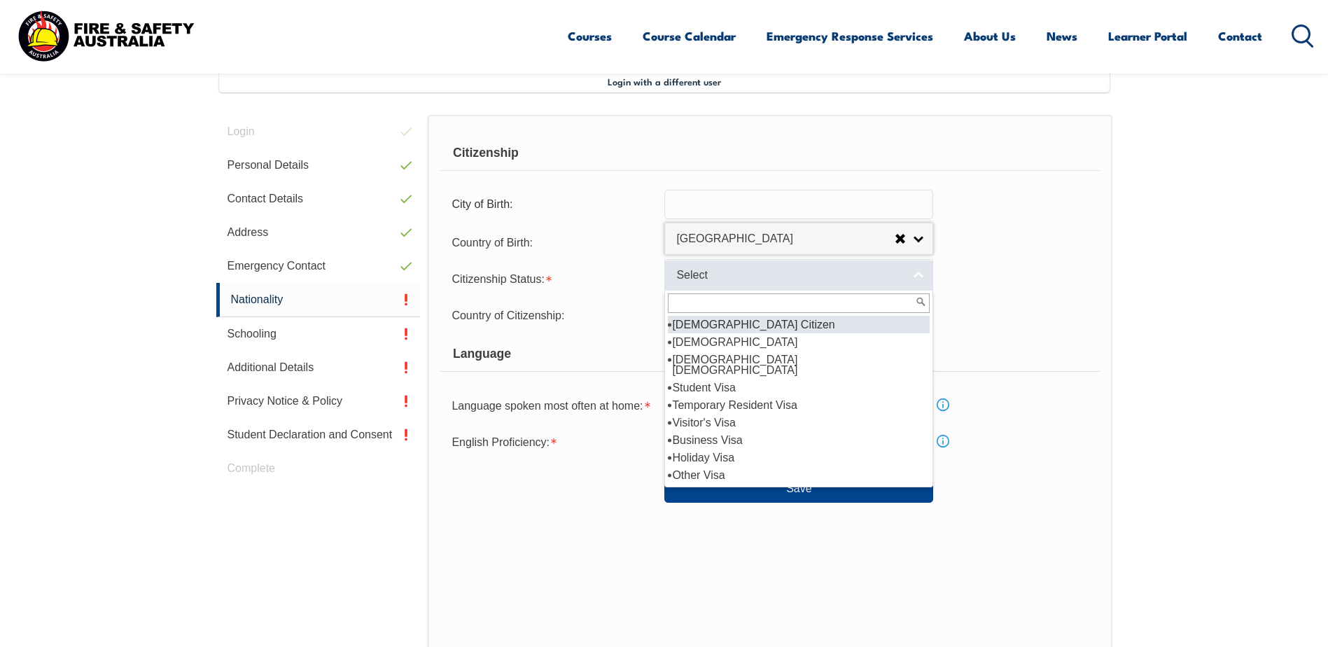
click at [809, 279] on span "Select" at bounding box center [789, 275] width 227 height 15
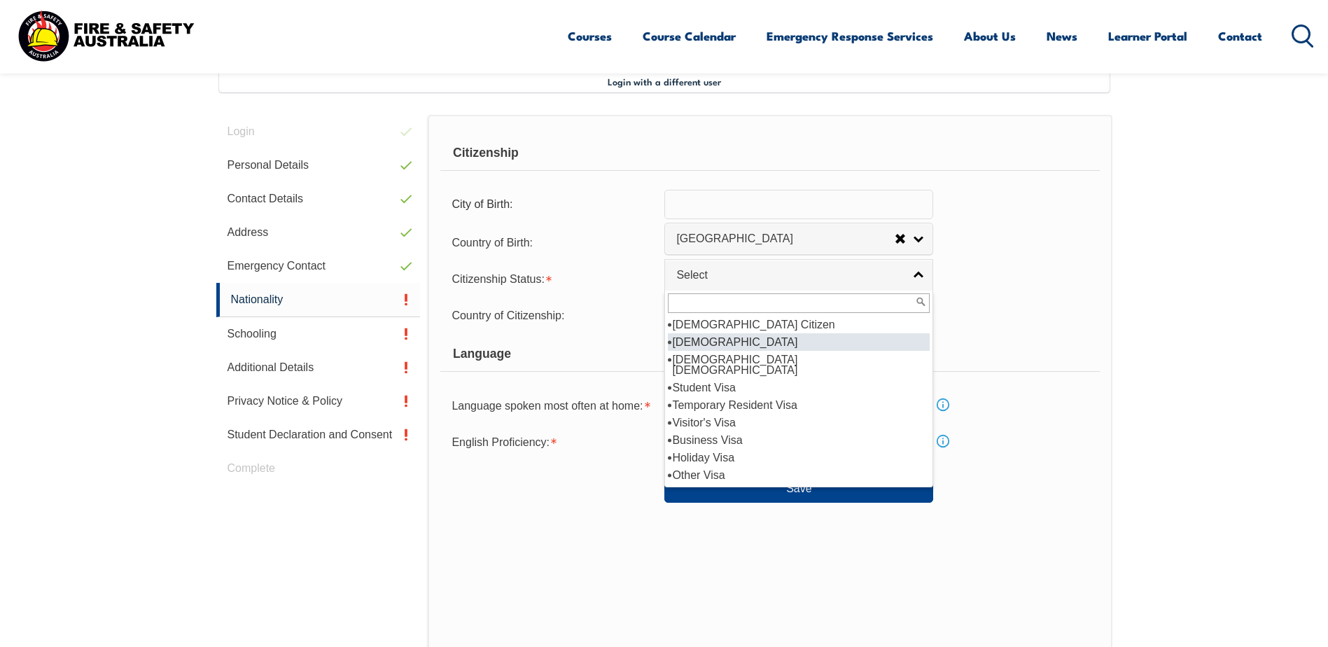
click at [789, 344] on li "[DEMOGRAPHIC_DATA]" at bounding box center [799, 341] width 262 height 17
select select "2"
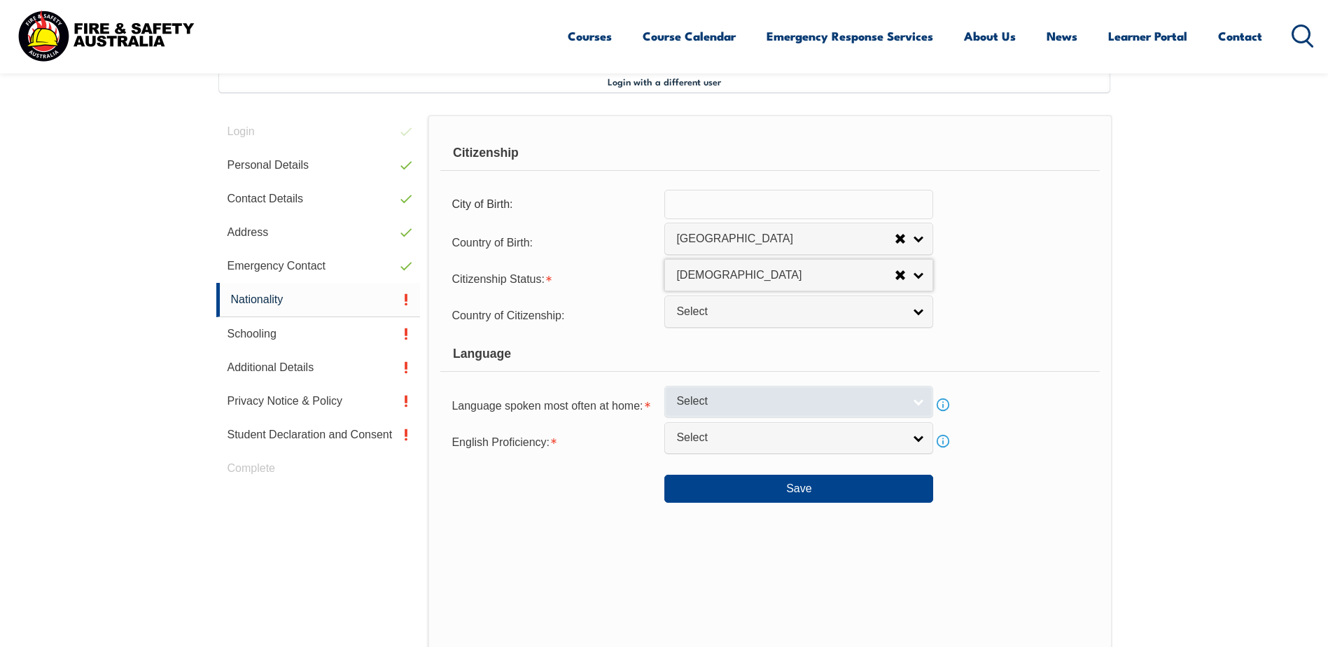
click at [854, 407] on span "Select" at bounding box center [789, 401] width 227 height 15
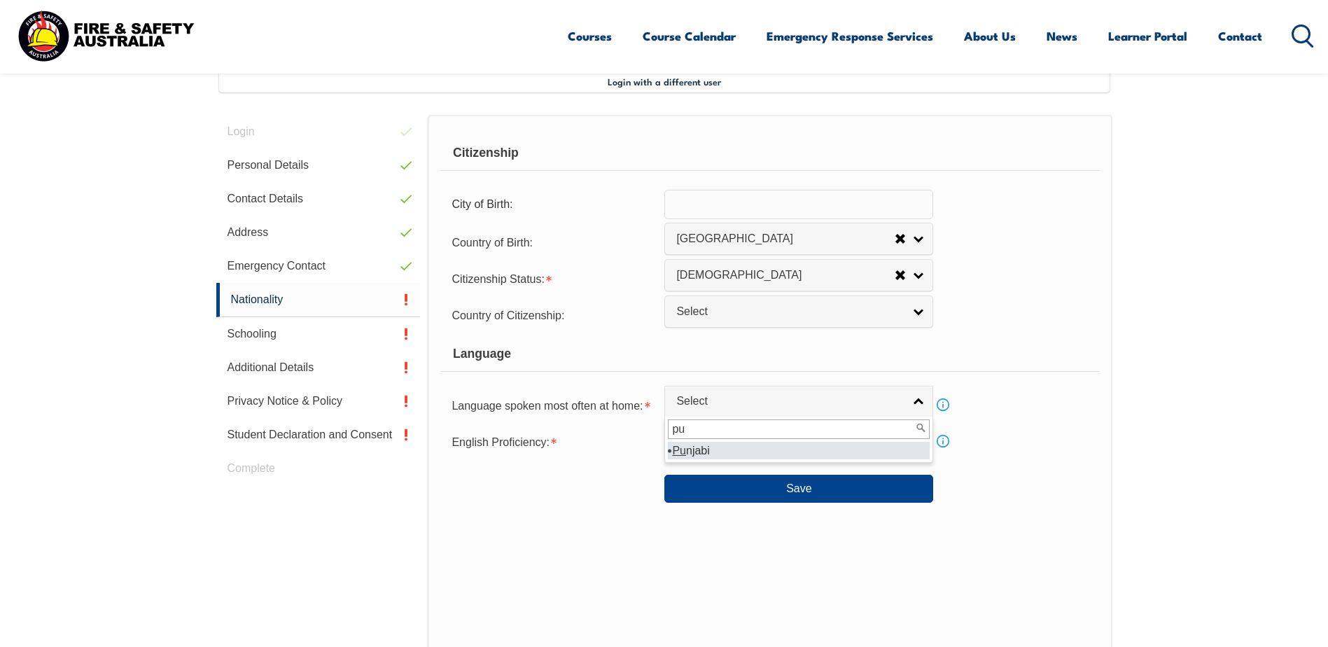
type input "pu"
click at [818, 447] on li "Pu njabi" at bounding box center [799, 450] width 262 height 17
select select "5207"
click at [798, 437] on span "Select" at bounding box center [789, 437] width 227 height 15
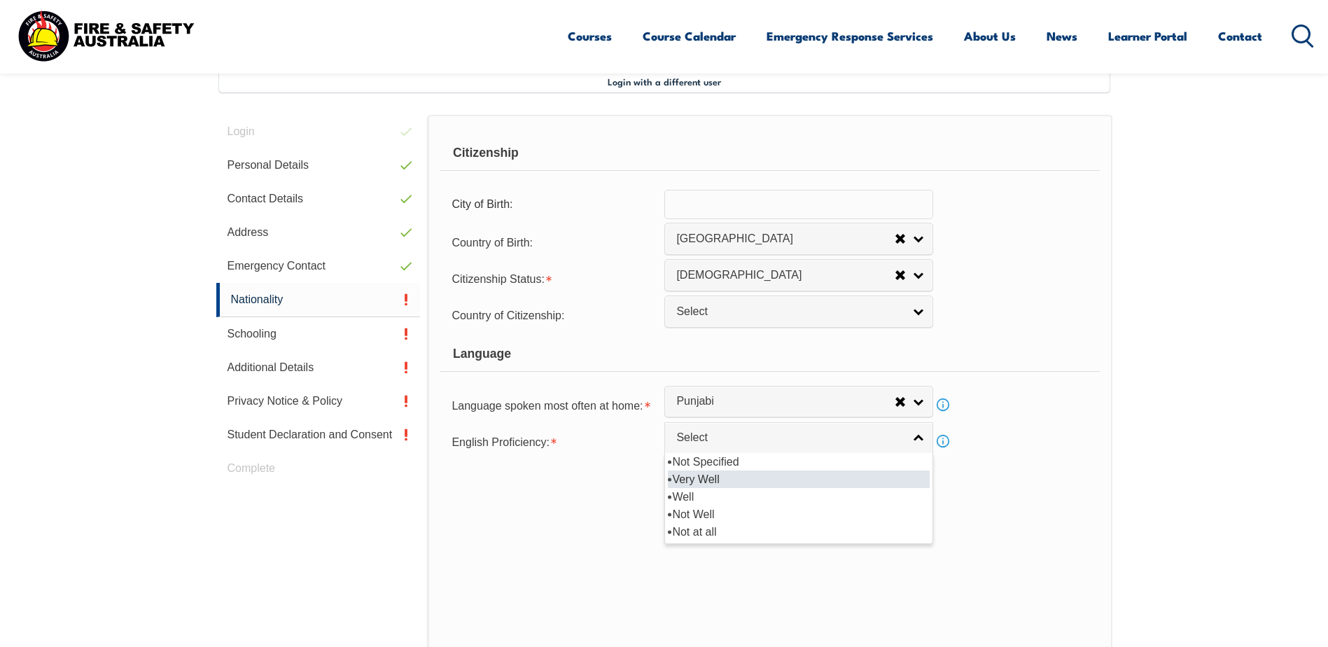
click at [771, 479] on li "Very Well" at bounding box center [799, 478] width 262 height 17
select select "1"
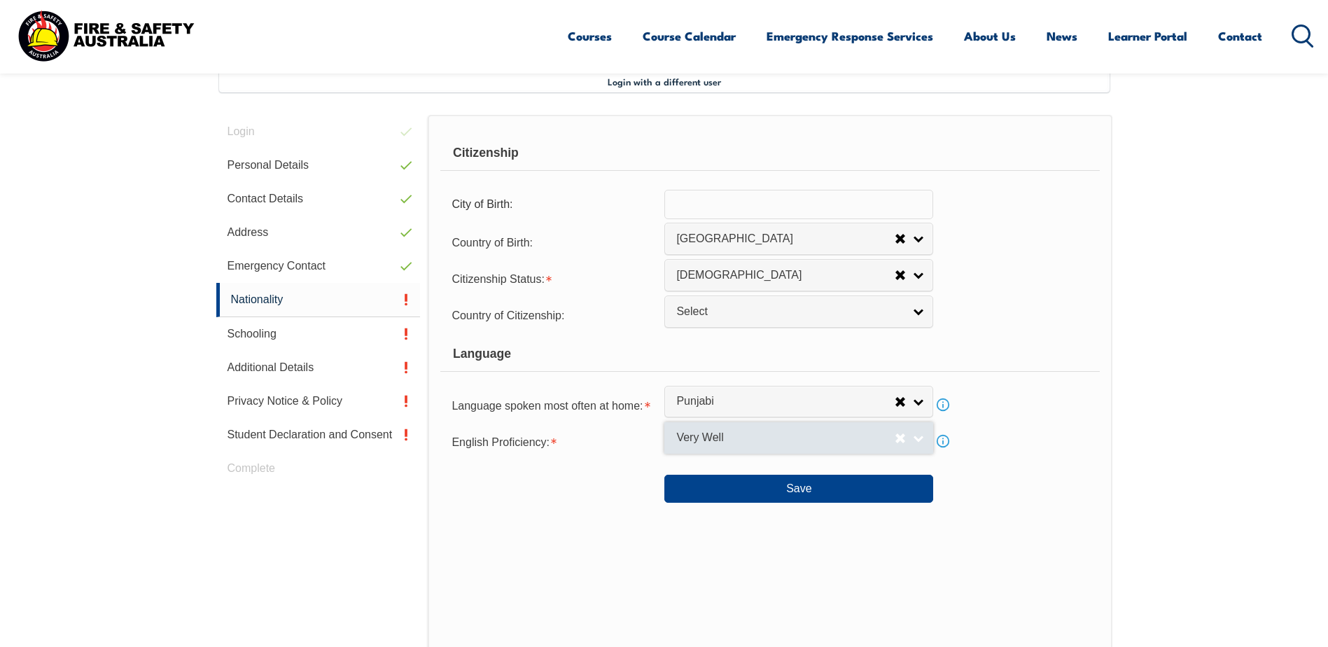
click at [791, 432] on span "Very Well" at bounding box center [785, 437] width 218 height 15
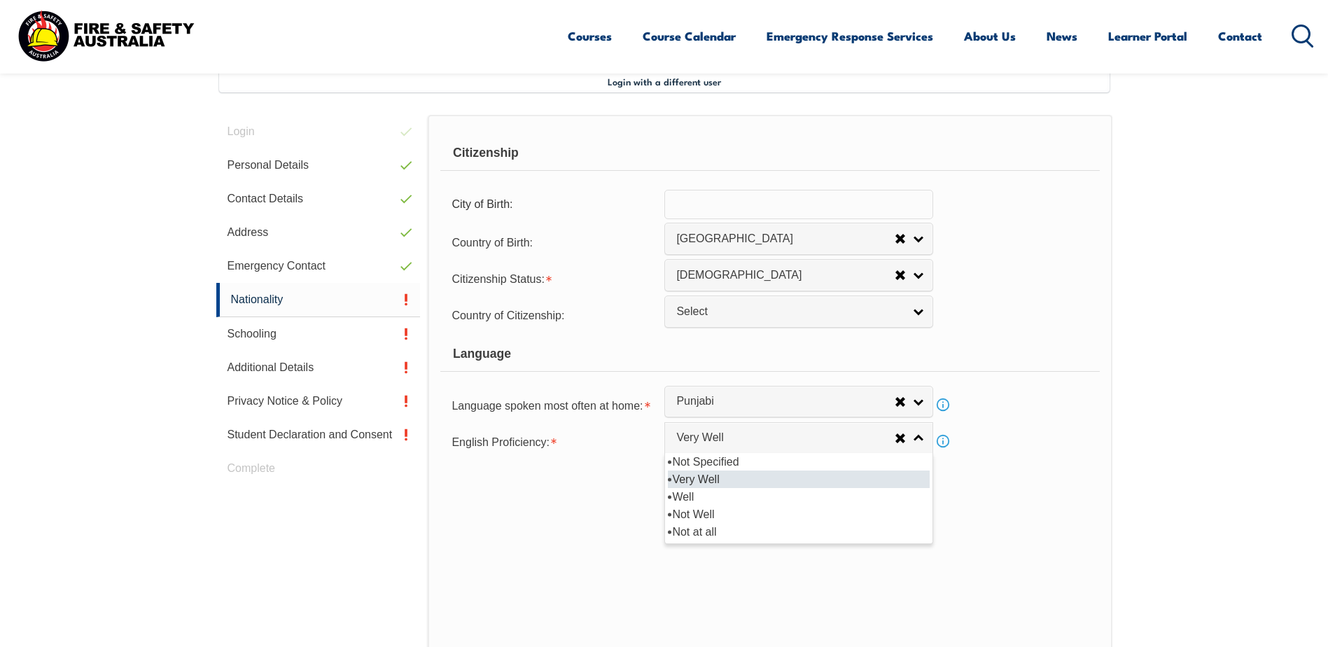
click at [768, 482] on li "Very Well" at bounding box center [799, 478] width 262 height 17
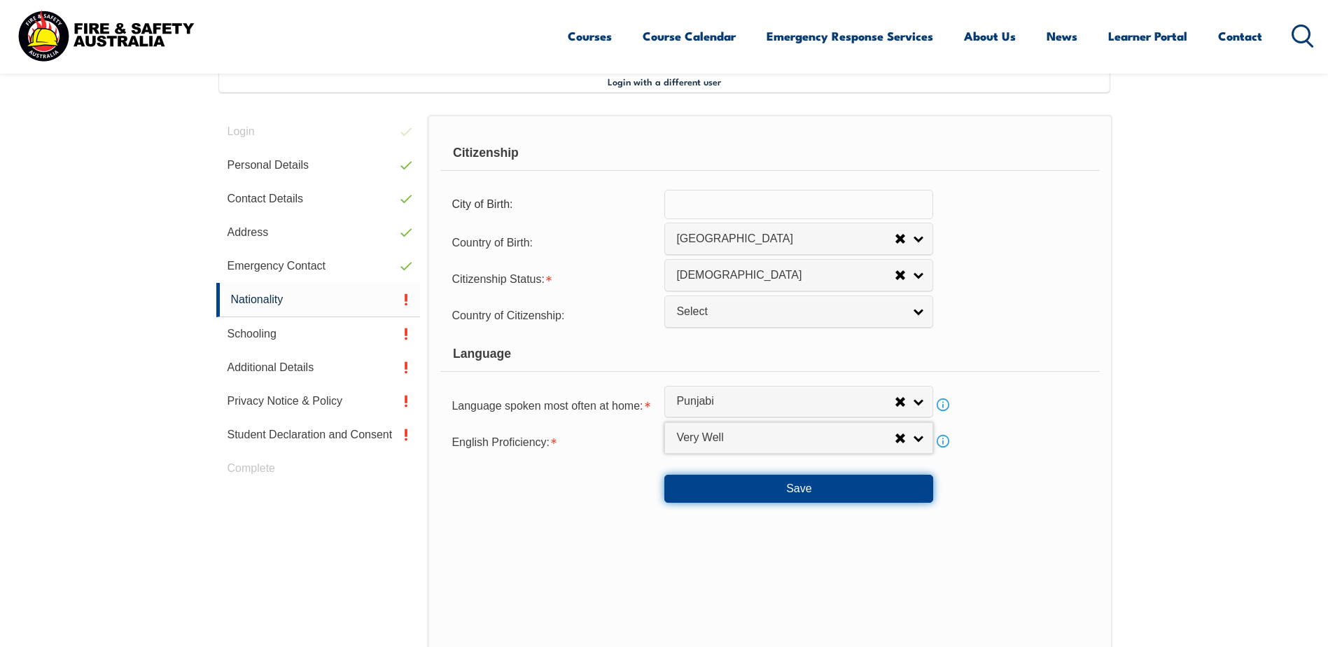
click at [798, 492] on button "Save" at bounding box center [798, 489] width 269 height 28
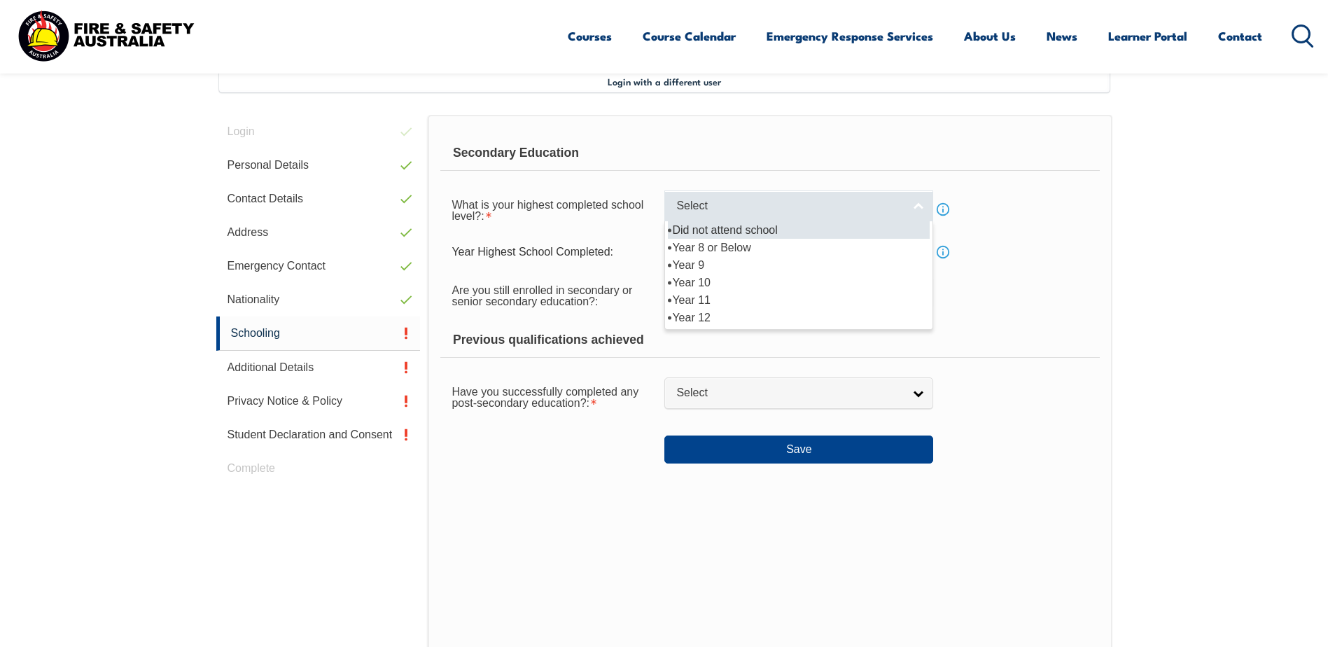
click at [904, 205] on link "Select" at bounding box center [798, 205] width 269 height 31
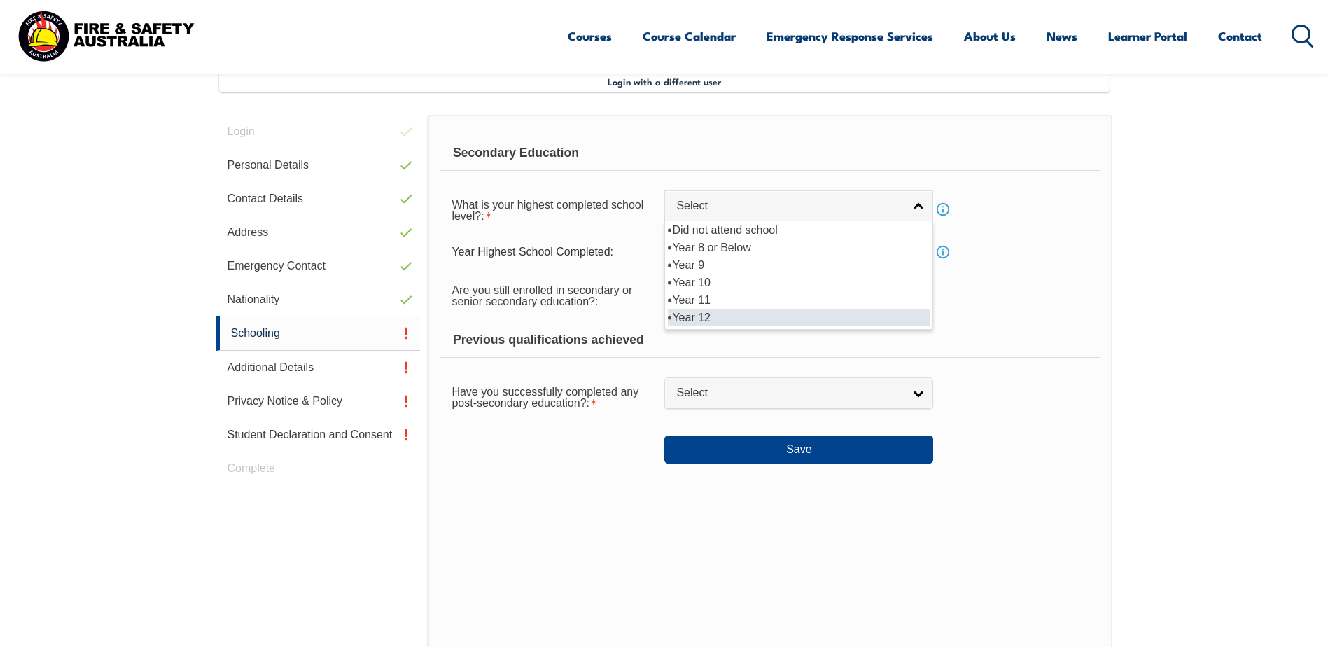
click at [873, 314] on li "Year 12" at bounding box center [799, 317] width 262 height 17
select select "12"
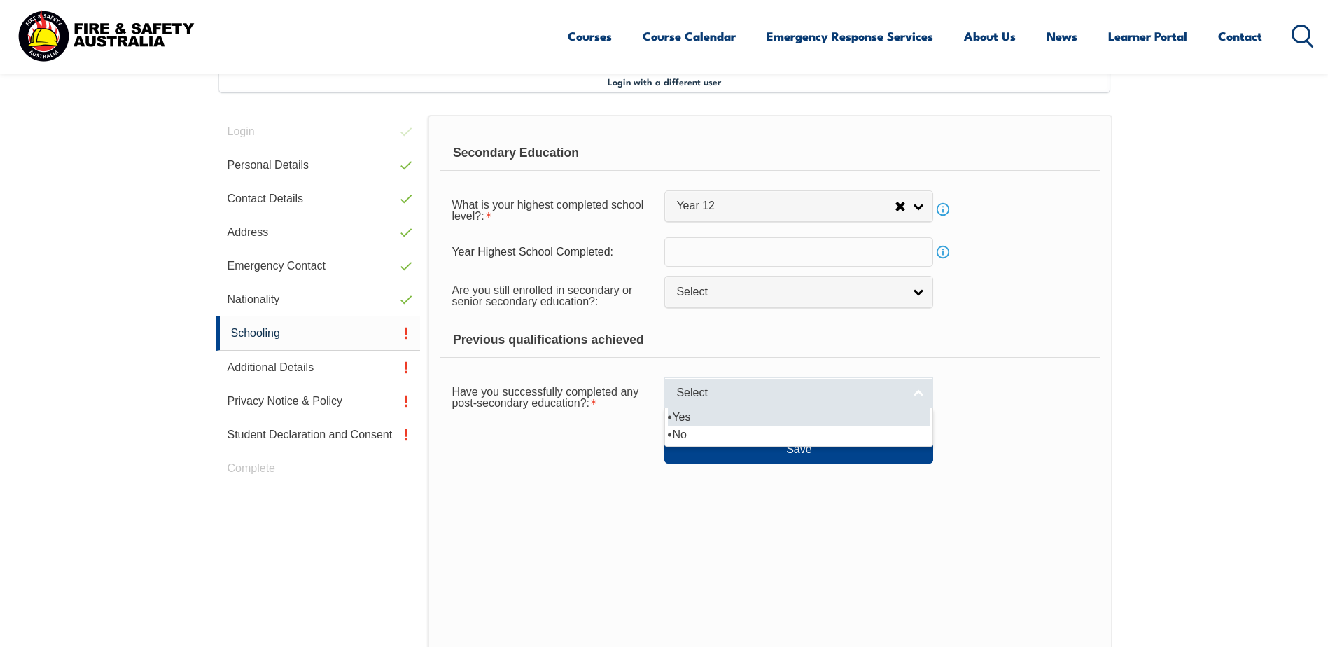
click at [887, 397] on span "Select" at bounding box center [789, 393] width 227 height 15
click at [803, 415] on li "Yes" at bounding box center [799, 416] width 262 height 17
select select "true"
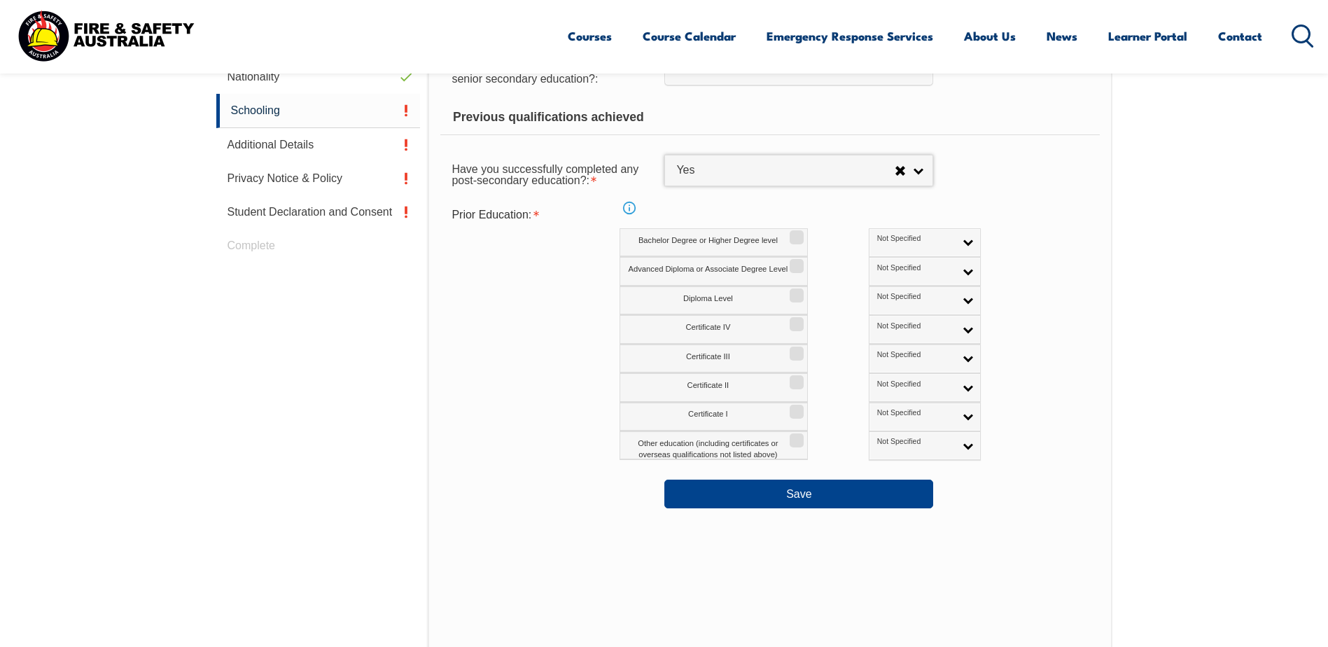
scroll to position [661, 0]
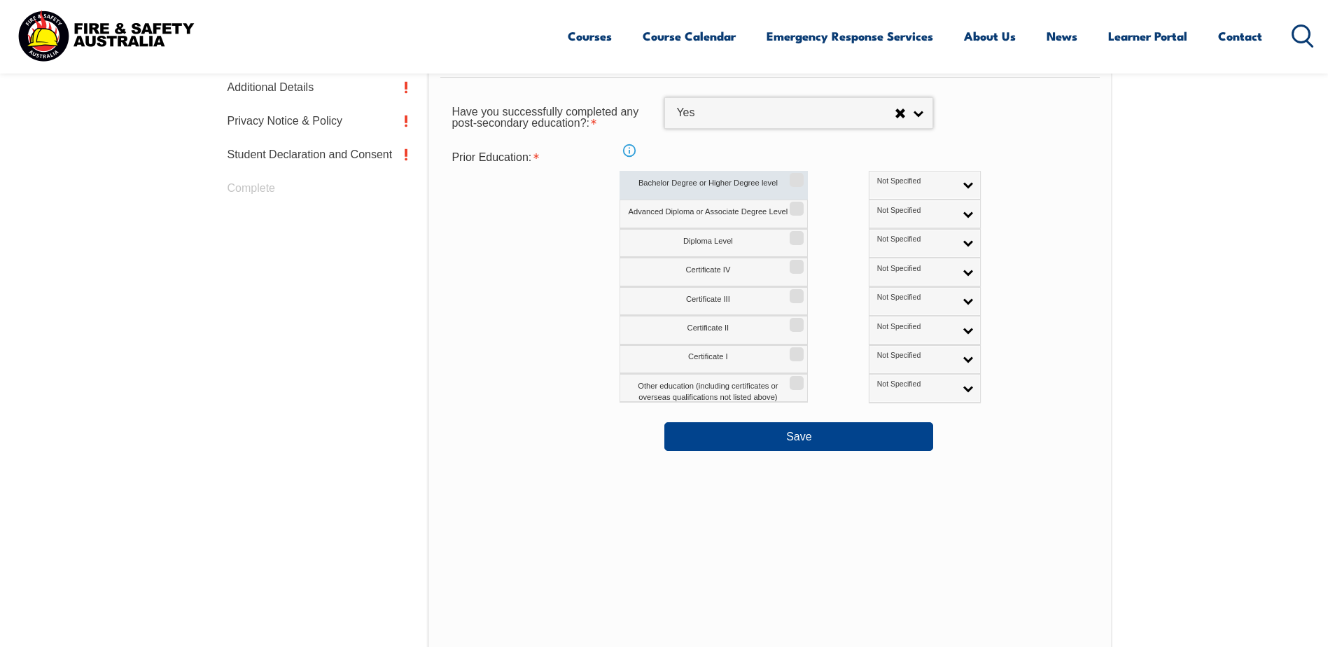
click at [799, 176] on input "Bachelor Degree or Higher Degree level" at bounding box center [794, 174] width 8 height 1
checkbox input "true"
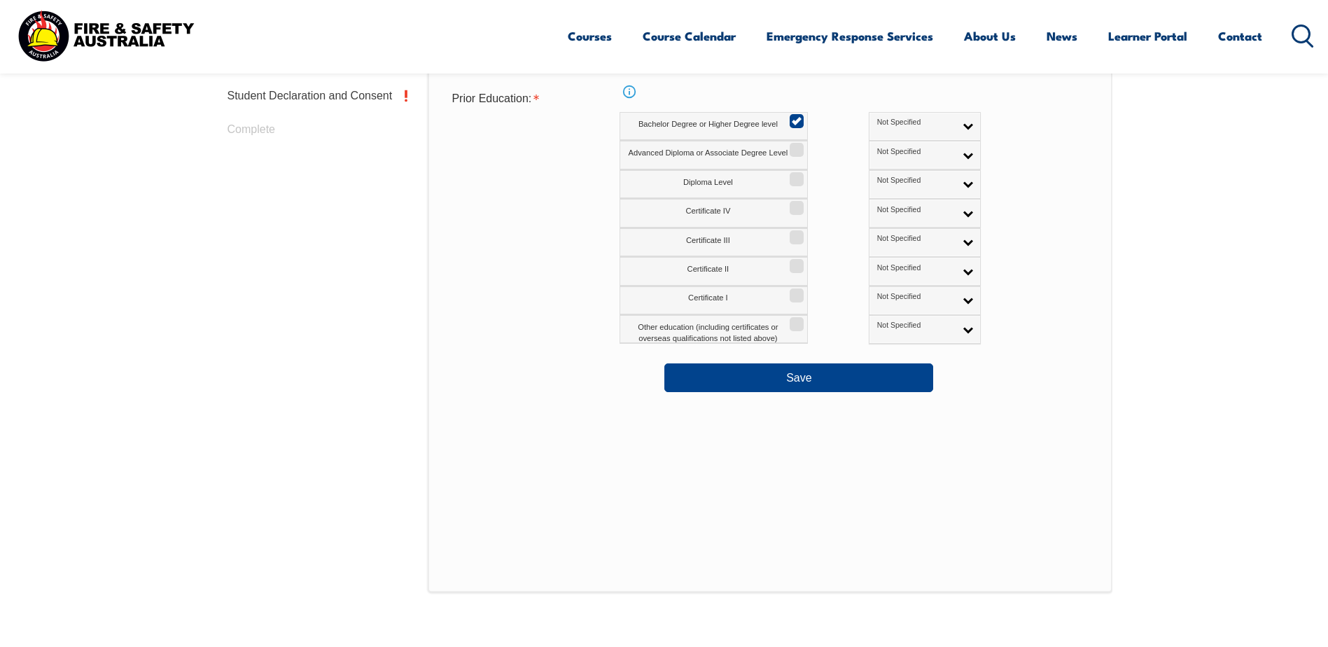
scroll to position [801, 0]
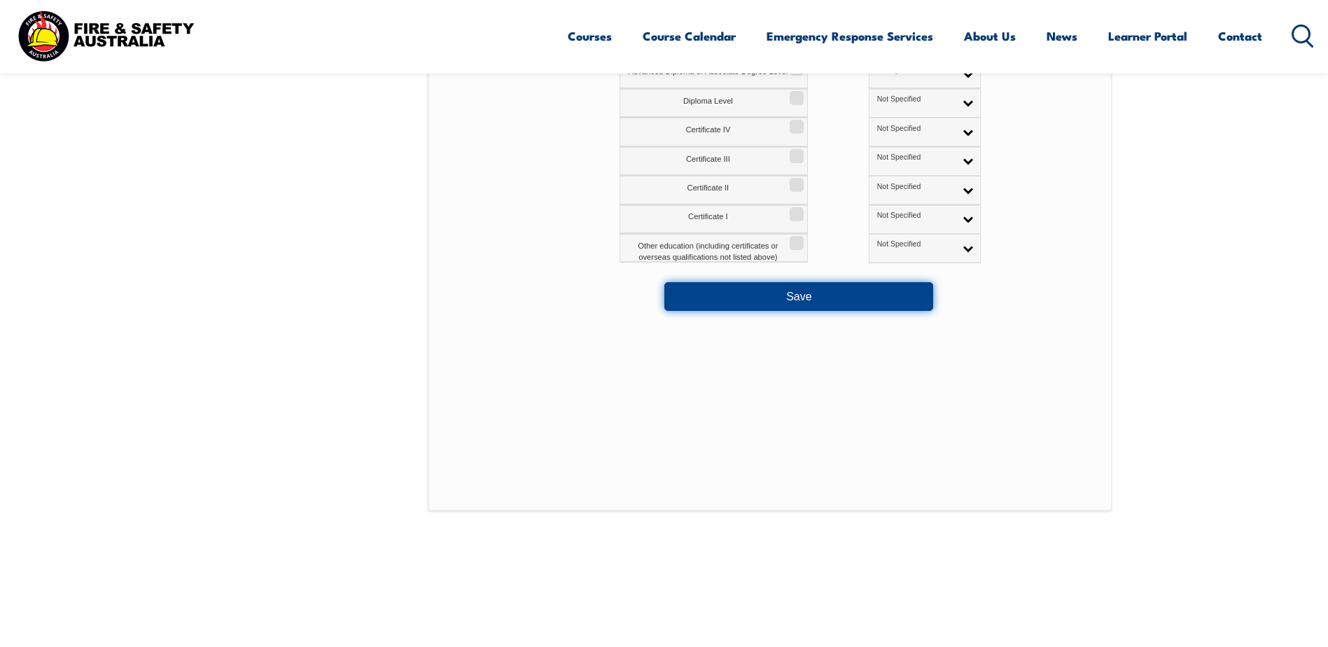
click at [780, 297] on button "Save" at bounding box center [798, 296] width 269 height 28
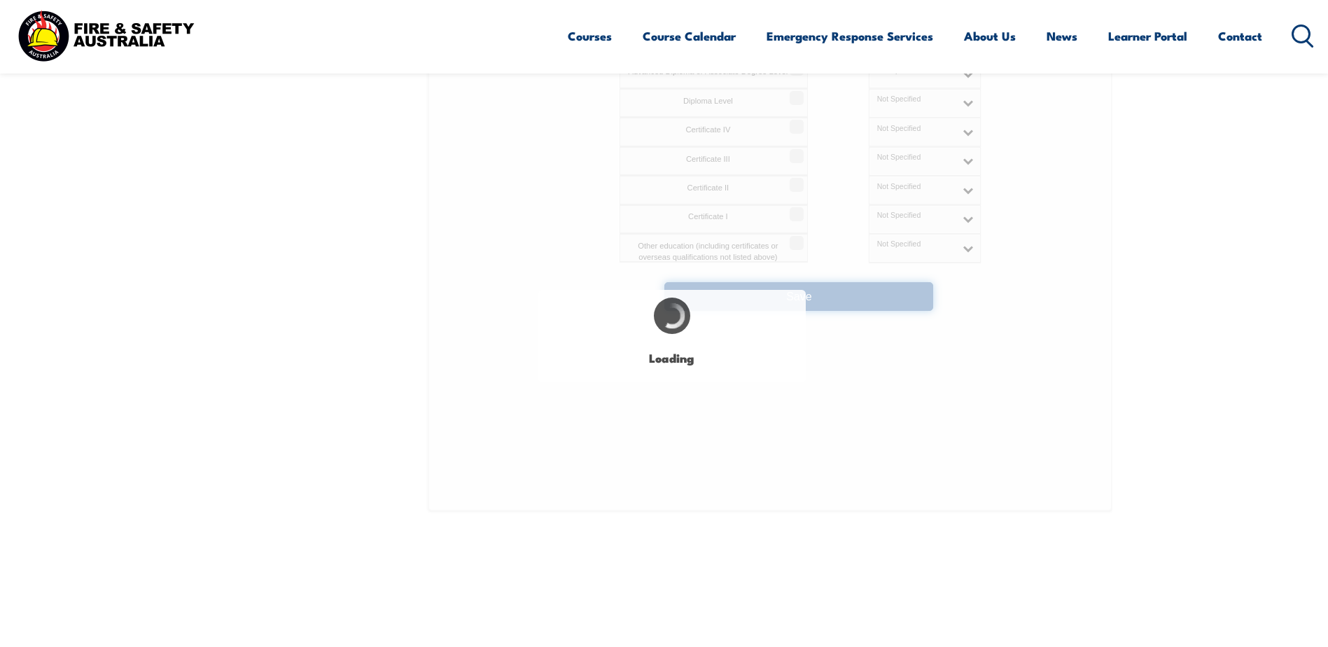
select select
select select "true"
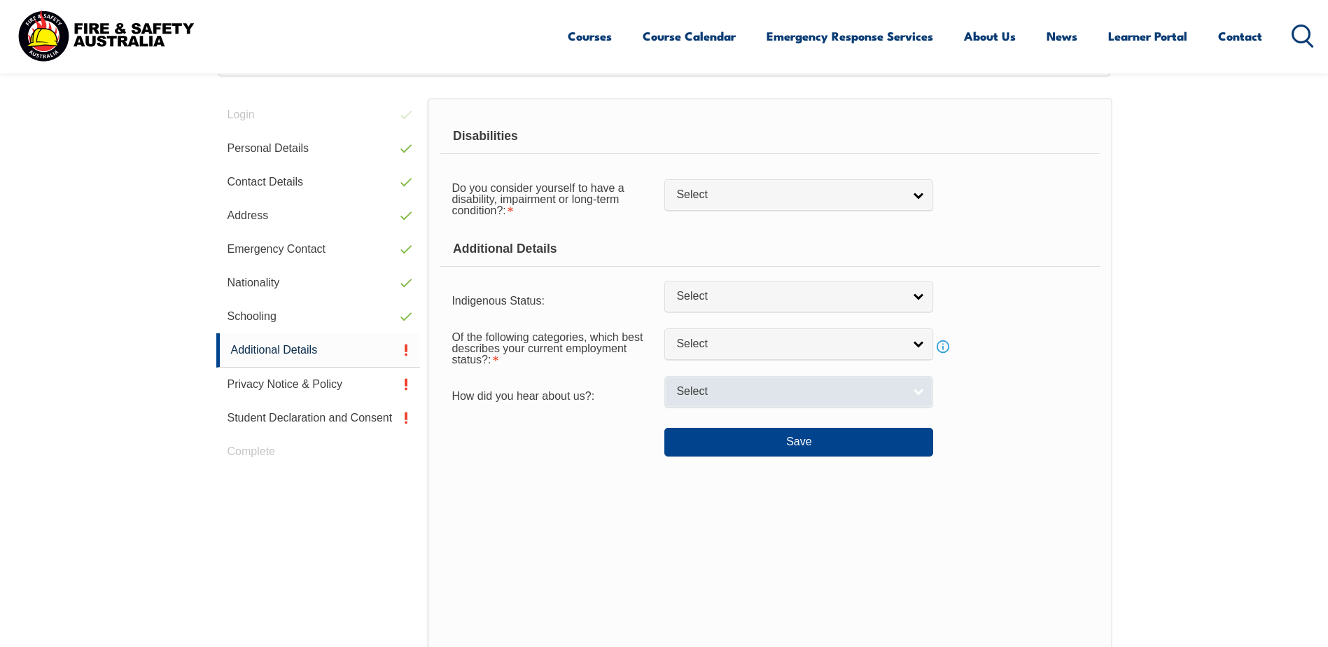
scroll to position [381, 0]
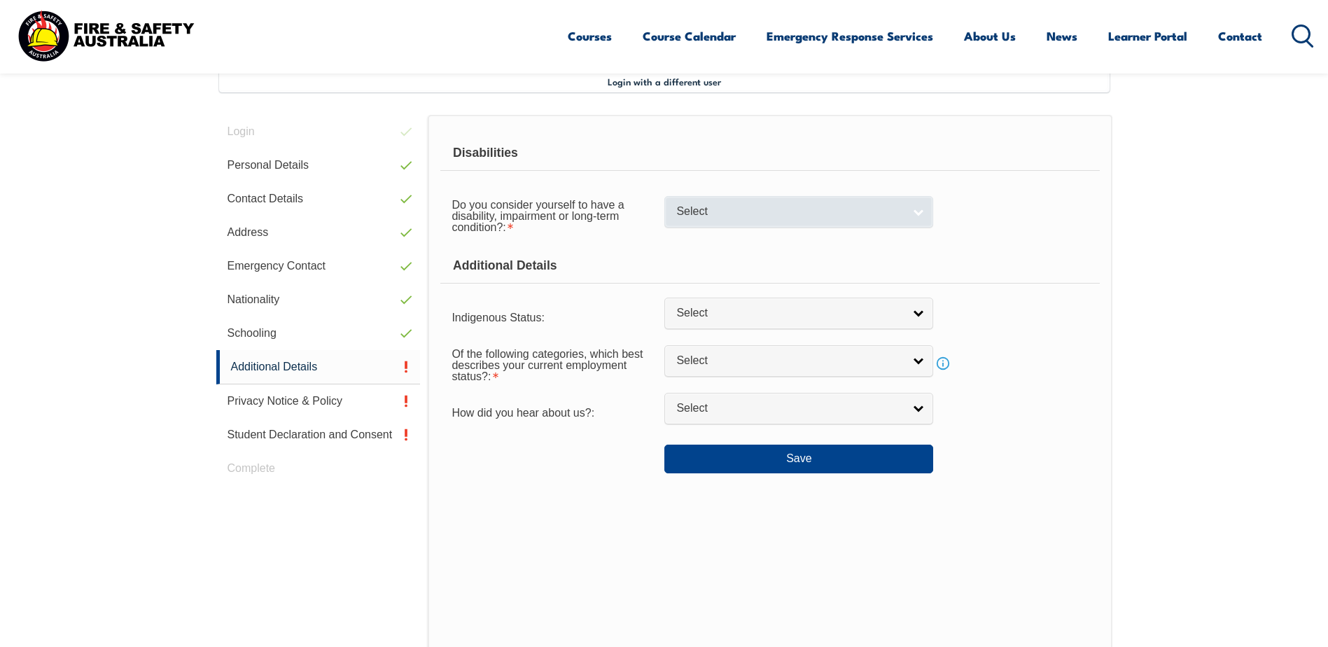
click at [911, 217] on link "Select" at bounding box center [798, 211] width 269 height 31
click at [847, 236] on li "No" at bounding box center [799, 235] width 262 height 17
select select "false"
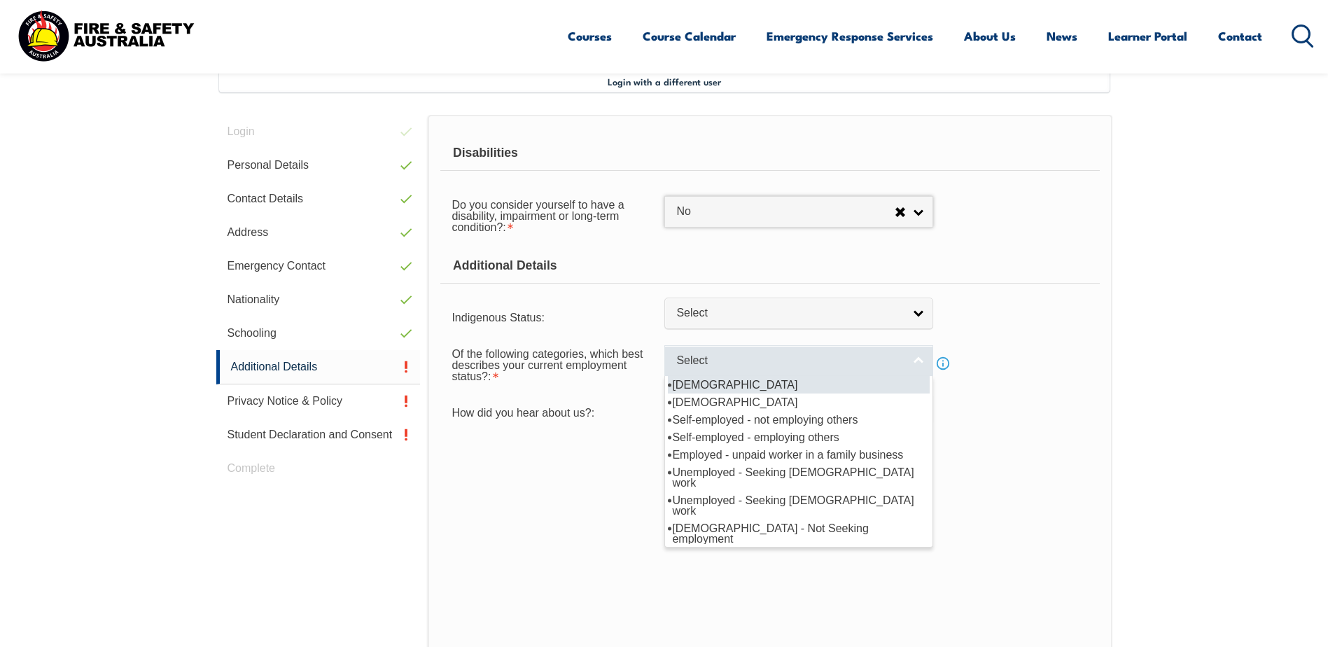
click at [908, 360] on link "Select" at bounding box center [798, 360] width 269 height 31
click at [804, 384] on li "[DEMOGRAPHIC_DATA]" at bounding box center [799, 384] width 262 height 17
select select "1"
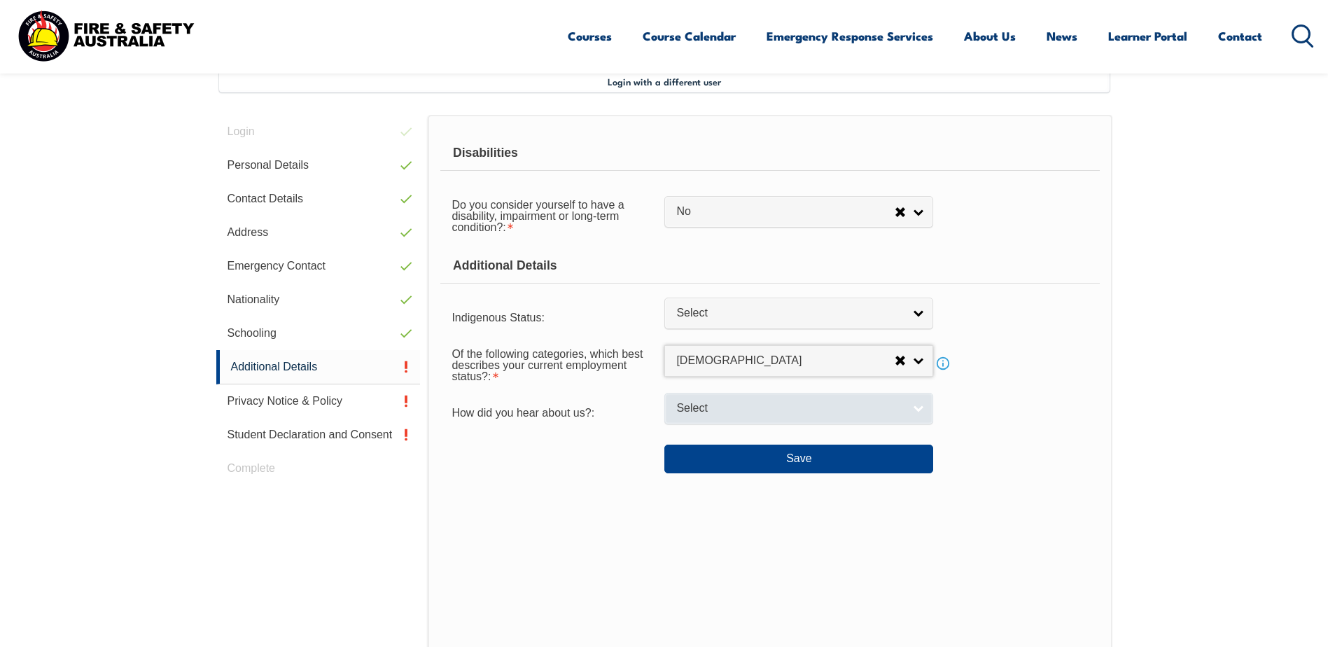
click at [916, 405] on link "Select" at bounding box center [798, 408] width 269 height 31
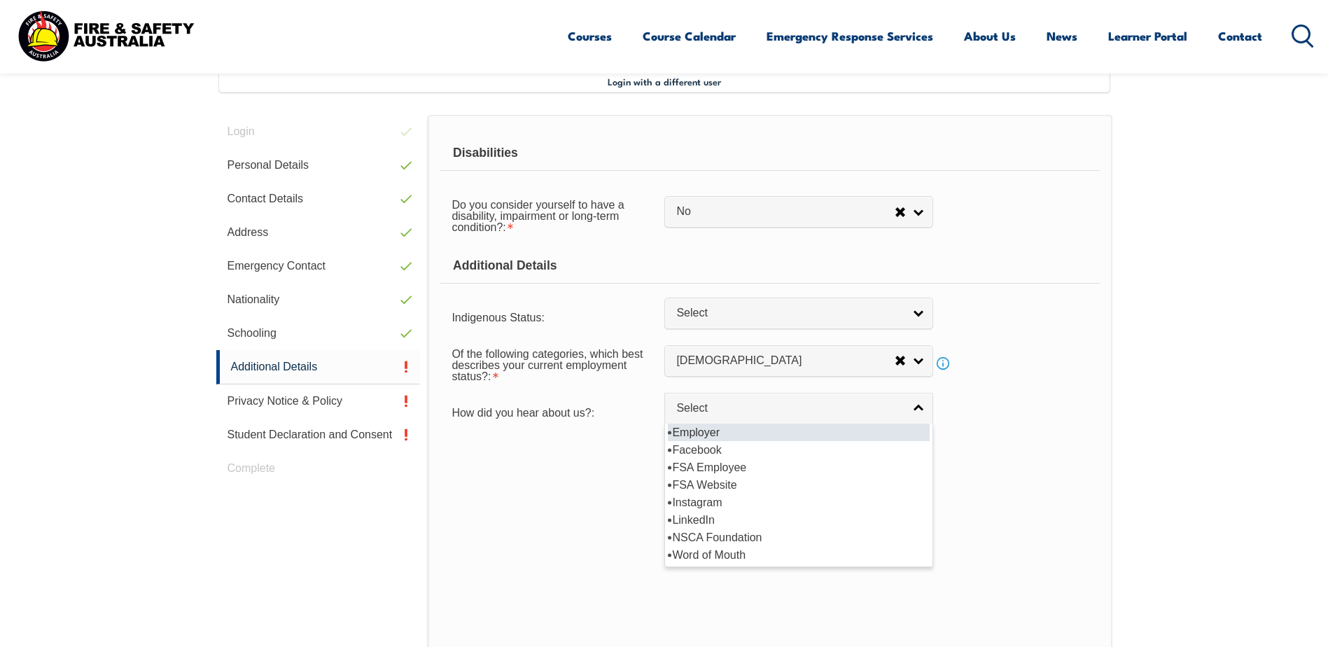
click at [801, 434] on li "Employer" at bounding box center [799, 431] width 262 height 17
select select "8019"
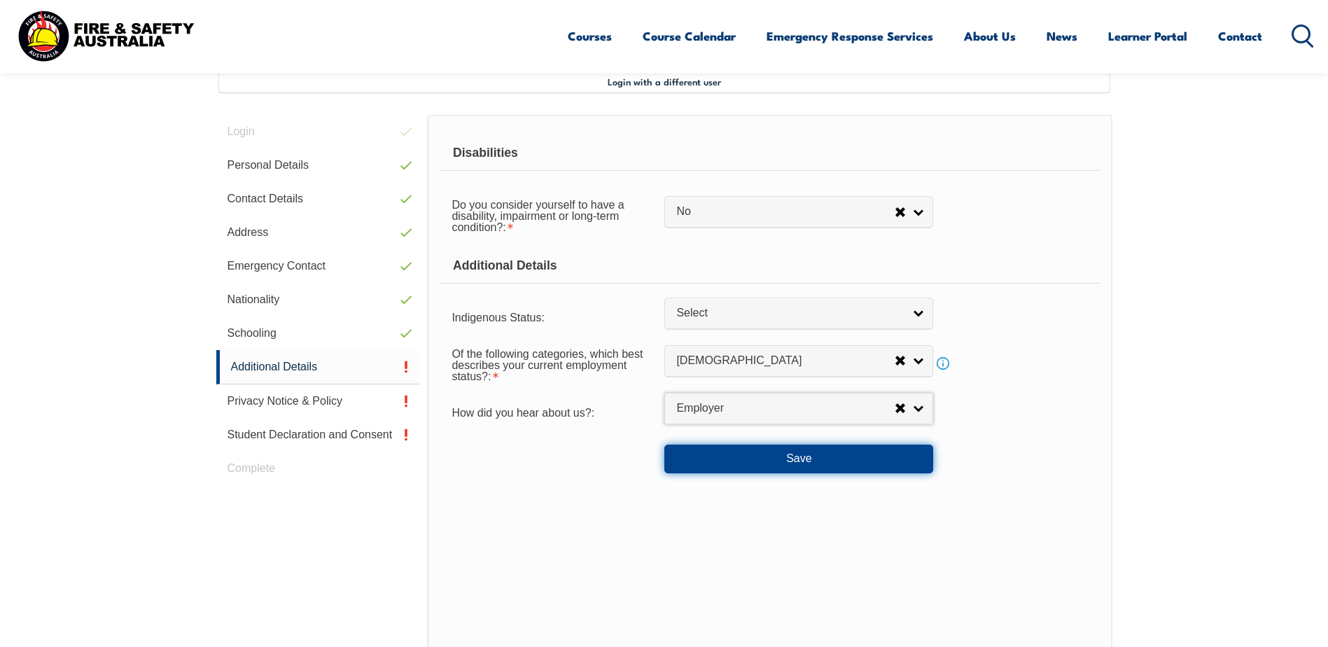
click at [838, 454] on button "Save" at bounding box center [798, 458] width 269 height 28
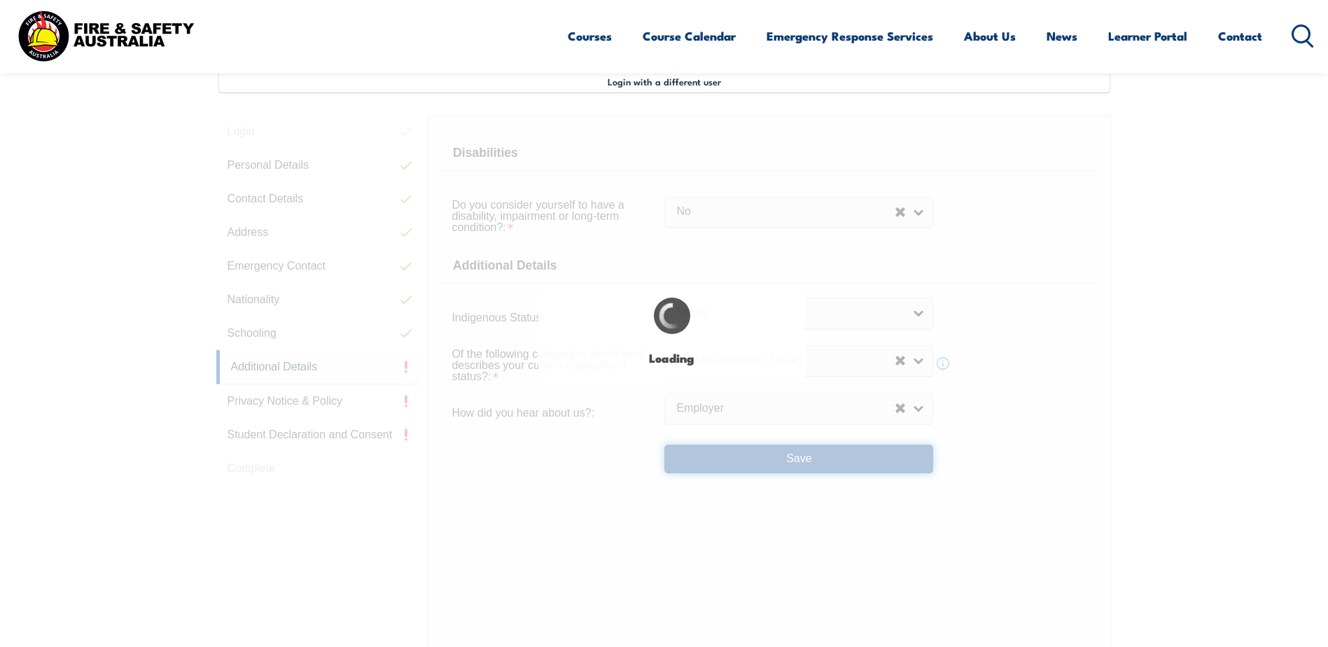
select select "false"
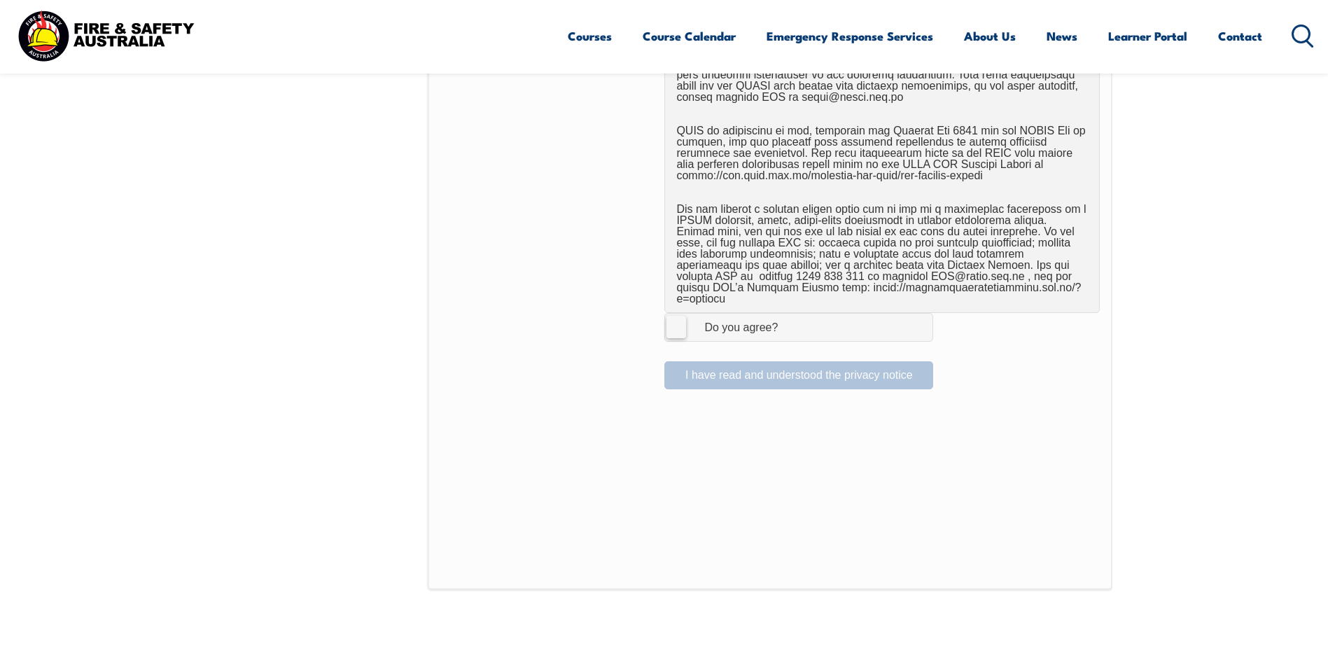
scroll to position [871, 0]
click at [675, 312] on label "I Agree Do you agree?" at bounding box center [798, 326] width 269 height 28
click at [789, 313] on input "I Agree Do you agree?" at bounding box center [801, 326] width 24 height 27
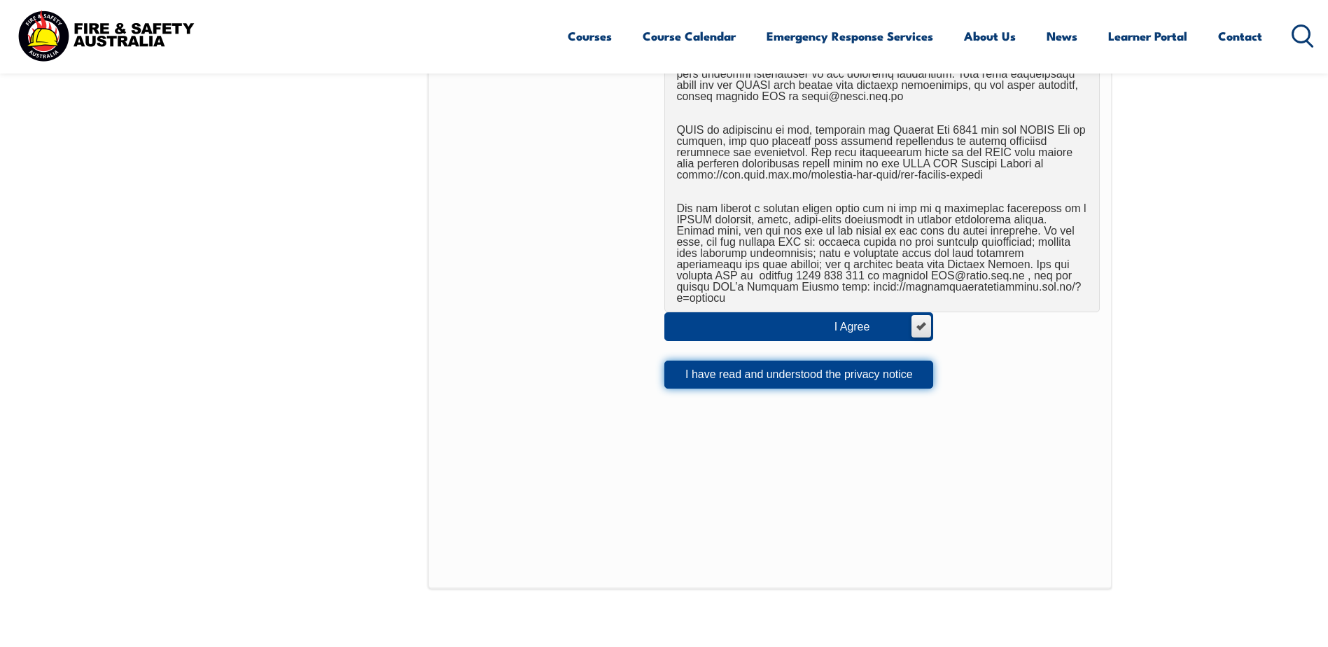
click at [745, 360] on button "I have read and understood the privacy notice" at bounding box center [798, 374] width 269 height 28
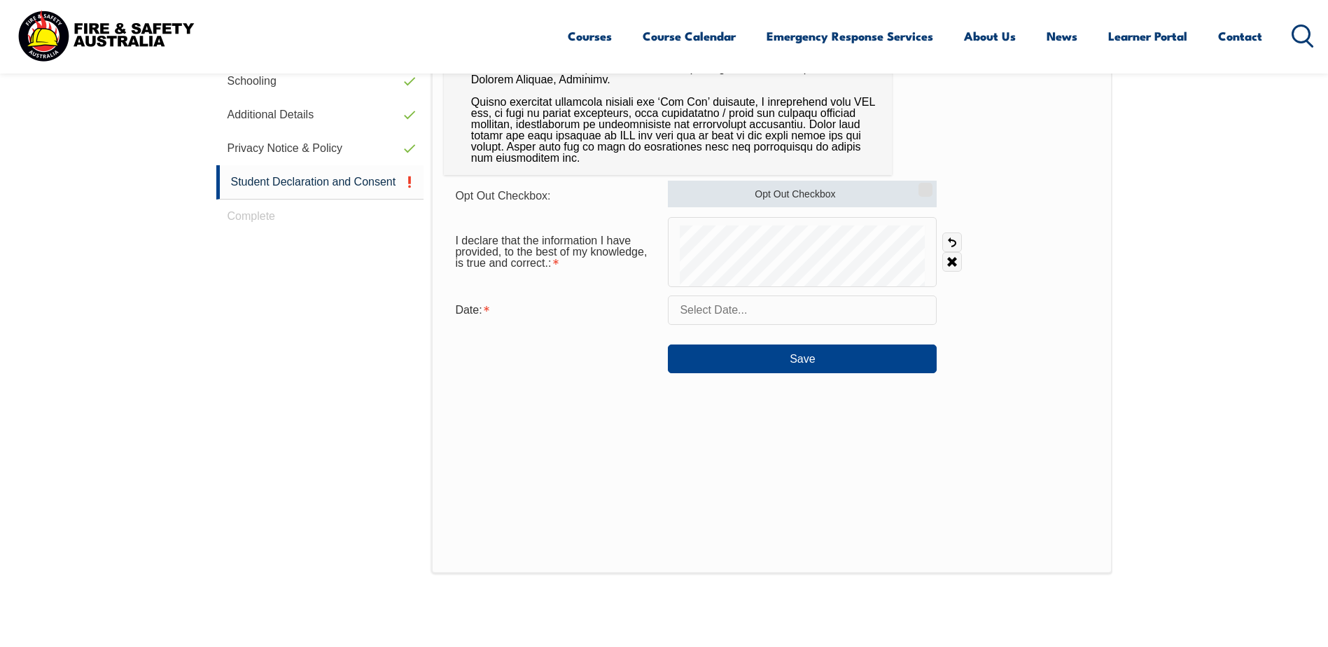
scroll to position [381, 0]
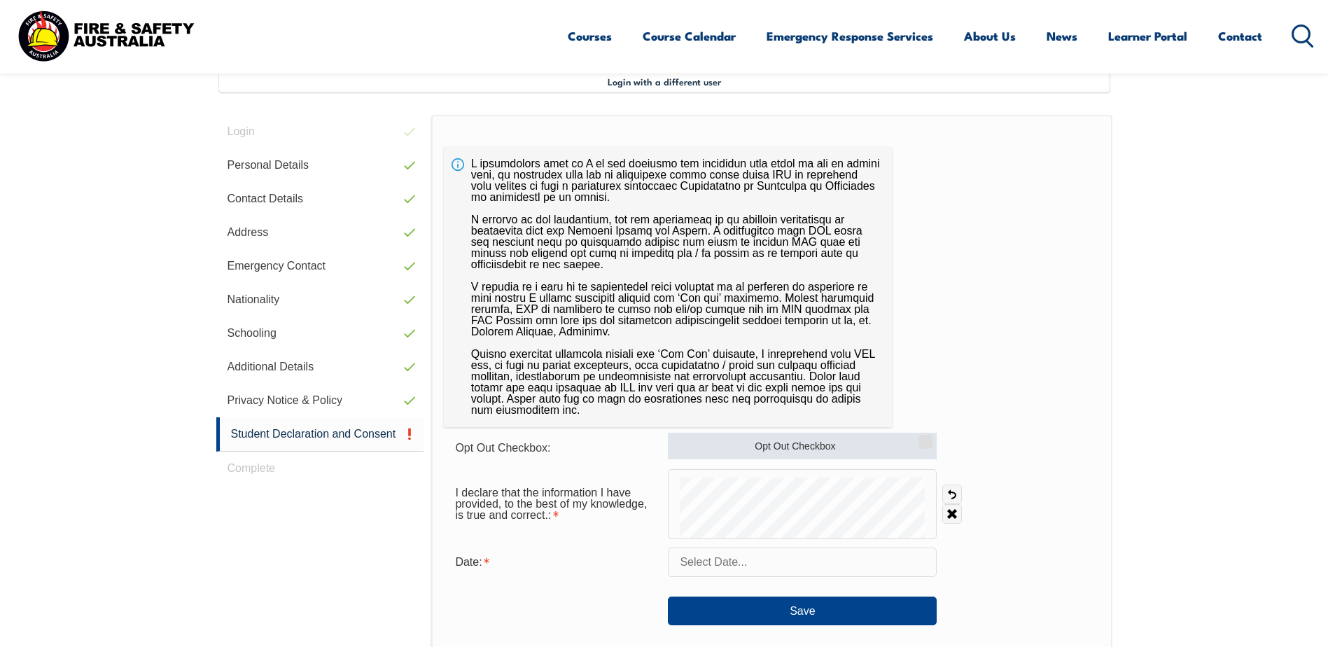
click at [923, 437] on input "Opt Out Checkbox" at bounding box center [923, 436] width 8 height 1
click at [924, 437] on input "Opt Out Checkbox" at bounding box center [923, 436] width 8 height 1
checkbox input "false"
click at [953, 493] on link "Undo" at bounding box center [952, 494] width 20 height 20
click at [948, 516] on link "Clear" at bounding box center [952, 514] width 20 height 20
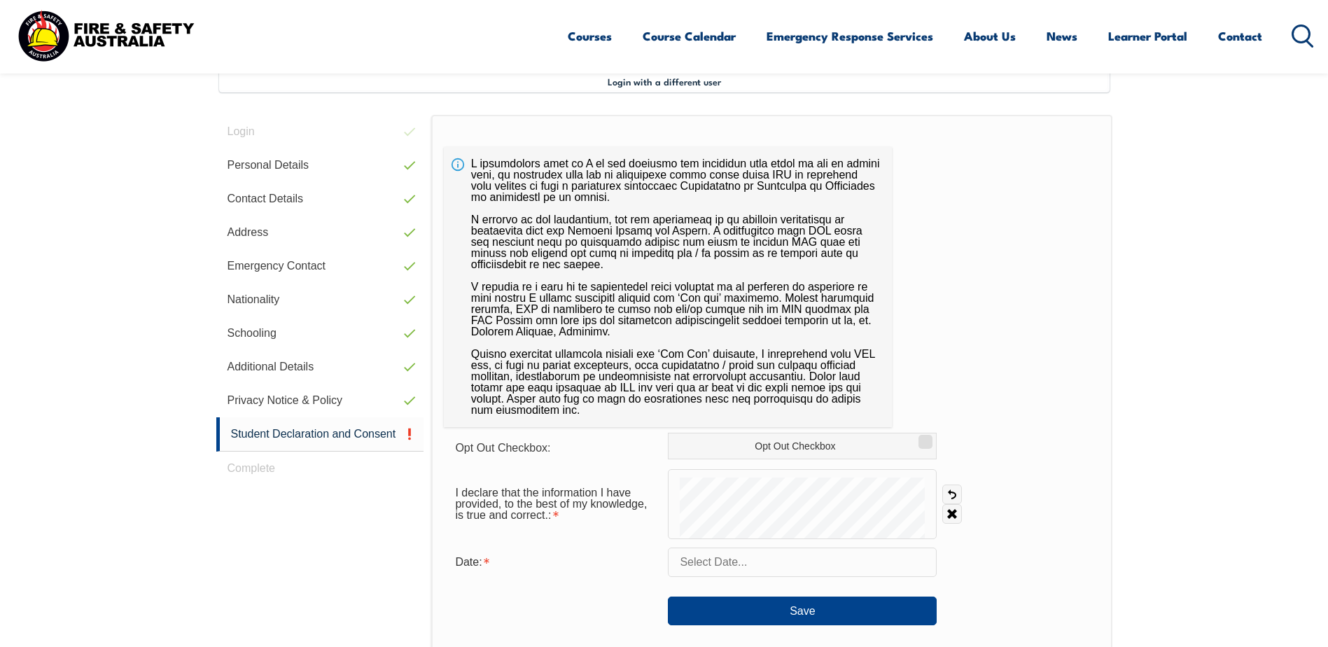
click at [761, 563] on input "text" at bounding box center [802, 561] width 269 height 29
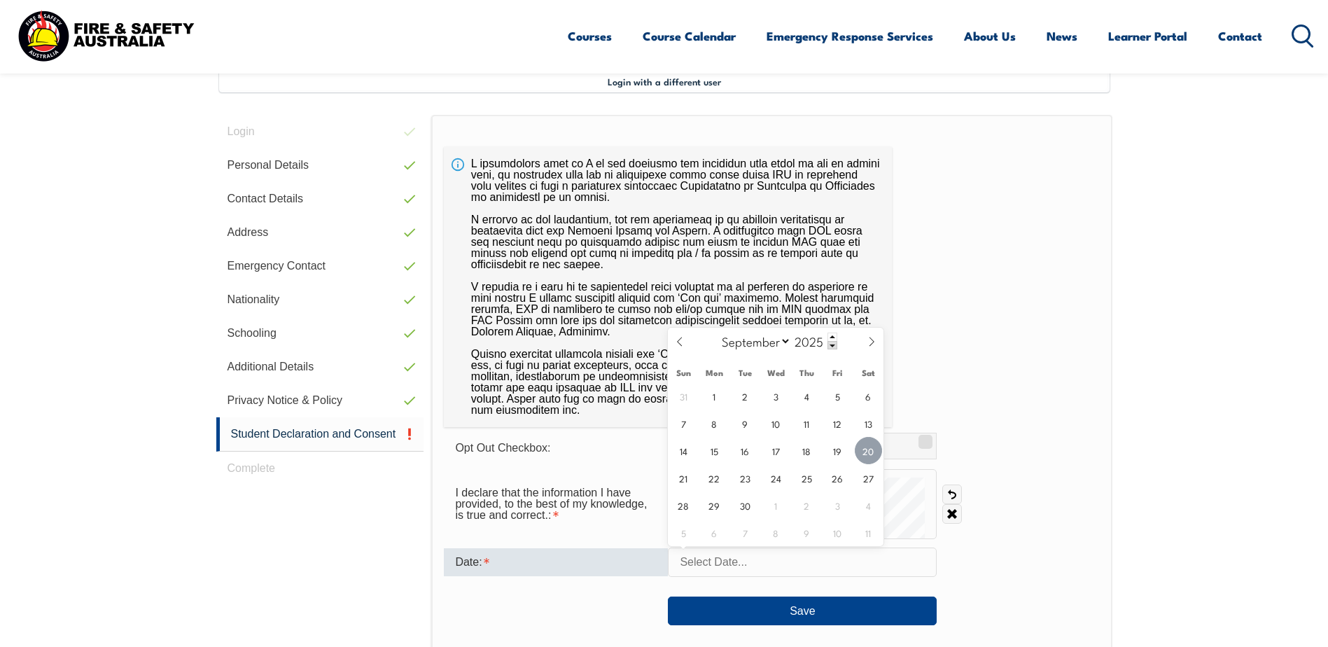
click at [867, 449] on span "20" at bounding box center [868, 450] width 27 height 27
type input "[DATE]"
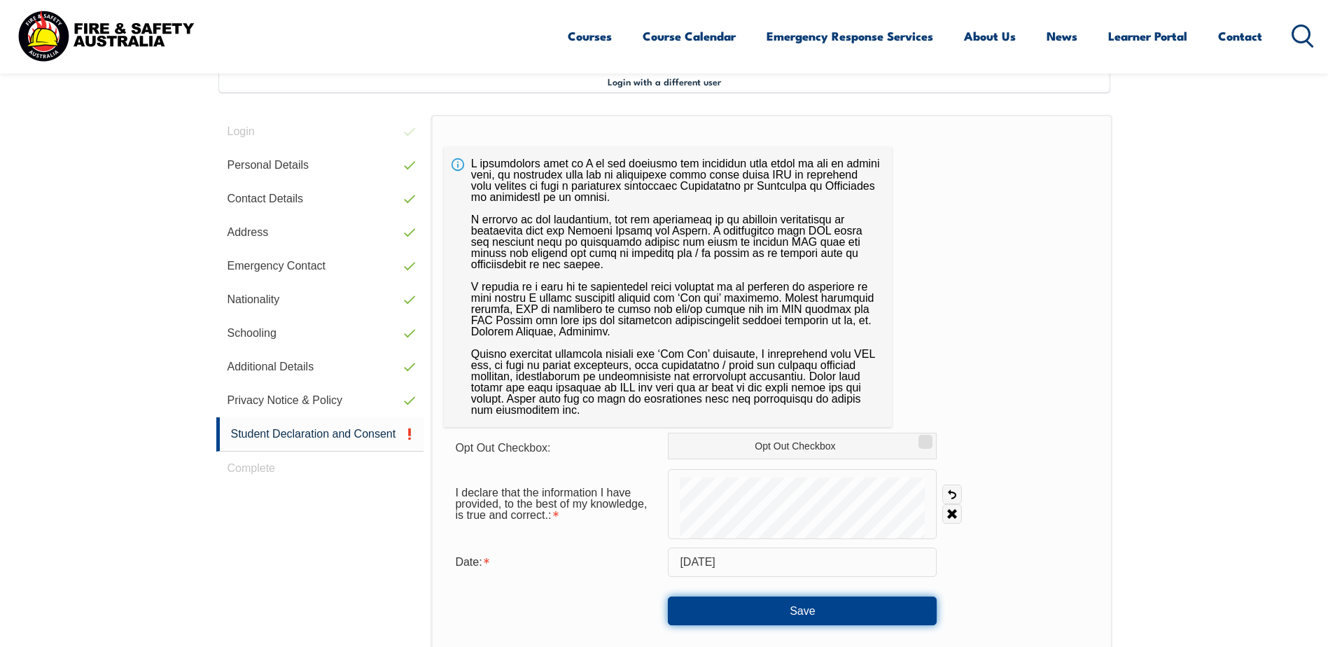
click at [837, 608] on button "Save" at bounding box center [802, 610] width 269 height 28
